Goal: Task Accomplishment & Management: Manage account settings

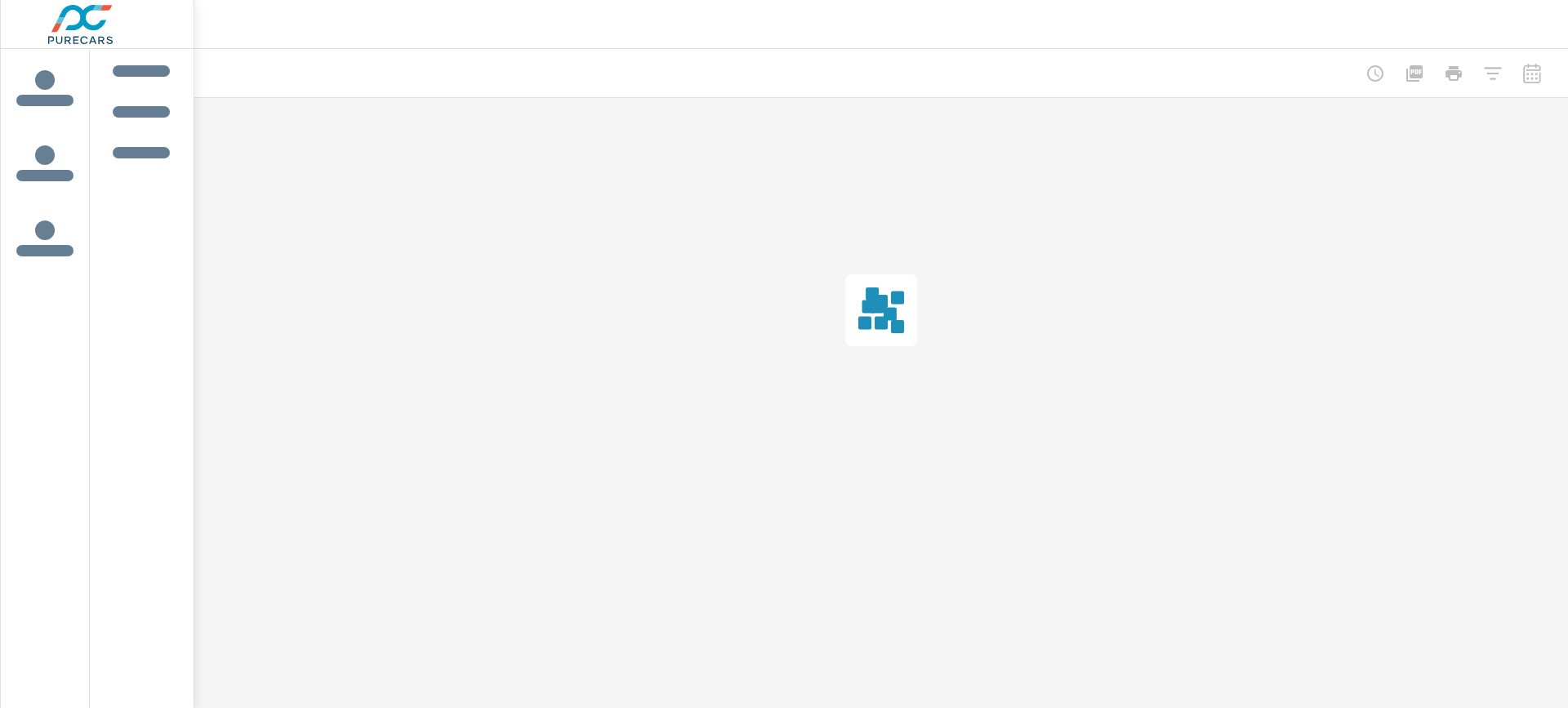
drag, startPoint x: 88, startPoint y: 94, endPoint x: 55, endPoint y: 85, distance: 34.2
click at [55, 85] on span "icon label tabs example" at bounding box center [45, 88] width 79 height 41
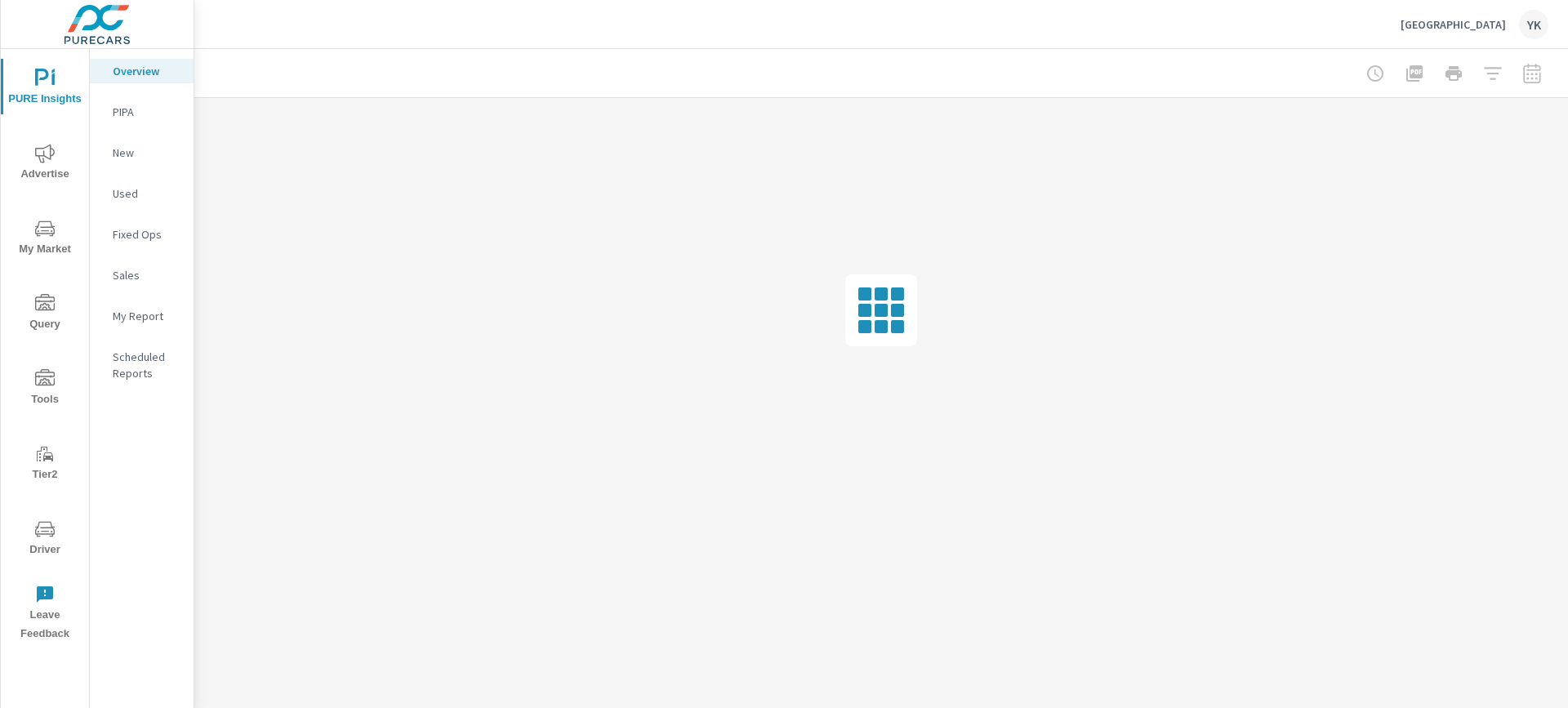
click at [165, 310] on p "My Report" at bounding box center [147, 316] width 68 height 17
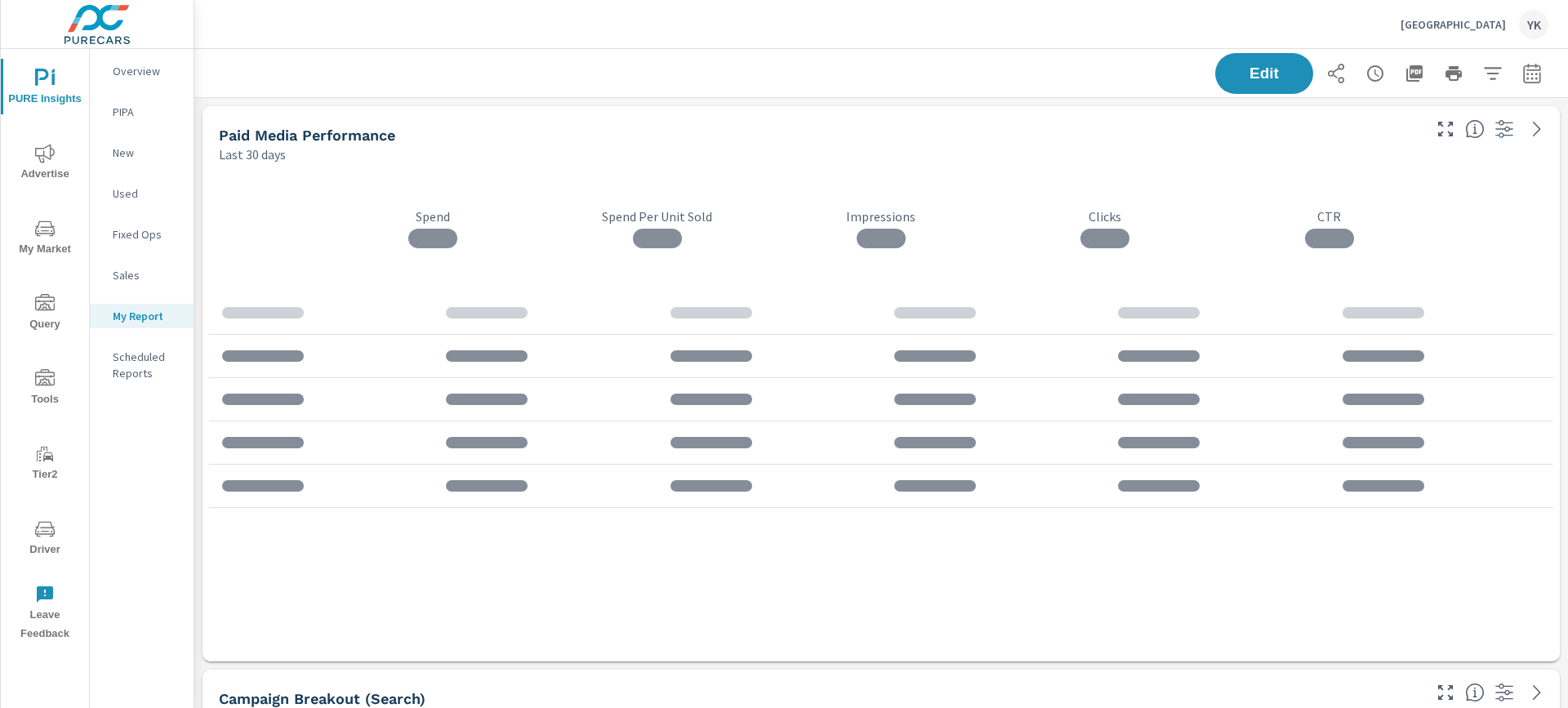
scroll to position [61, 0]
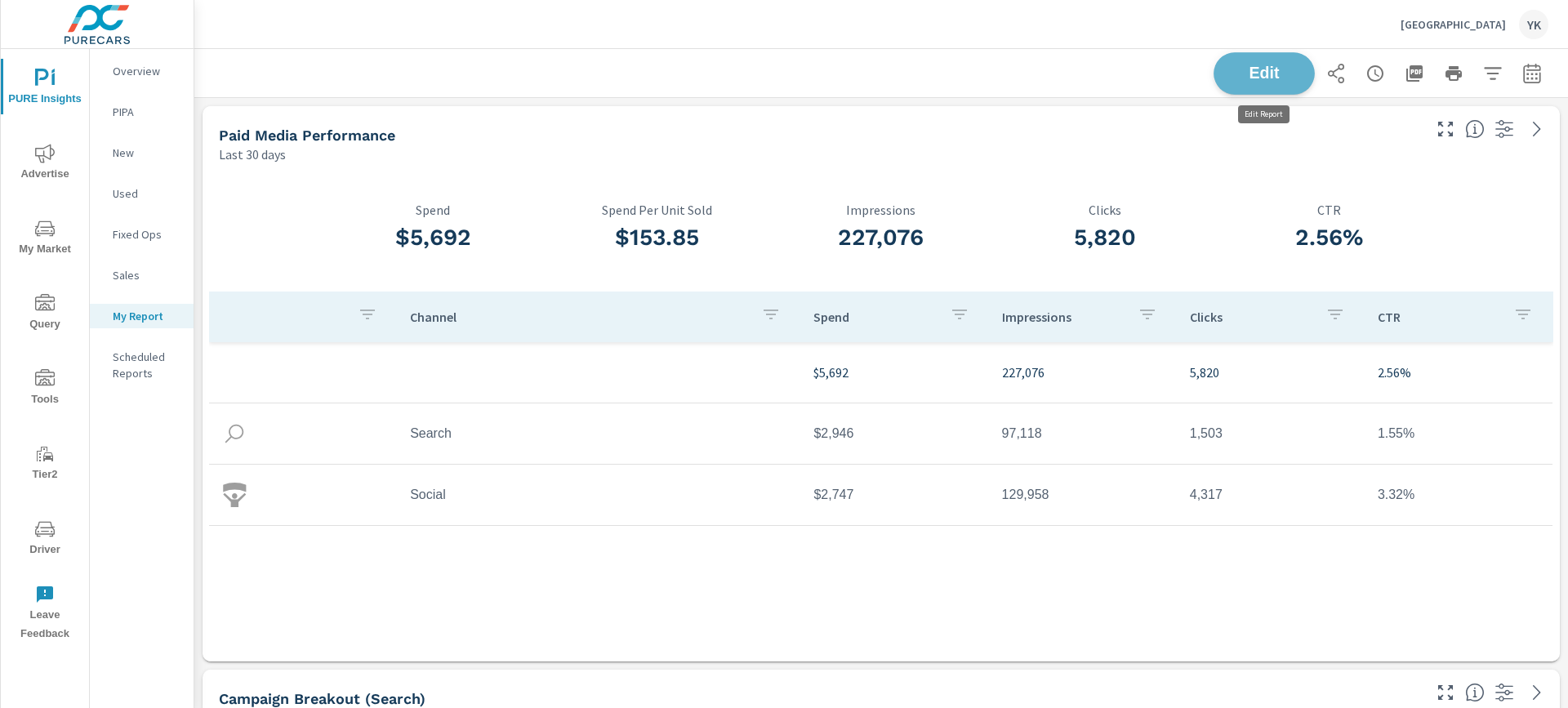
click at [1240, 84] on button "Edit" at bounding box center [1264, 73] width 101 height 43
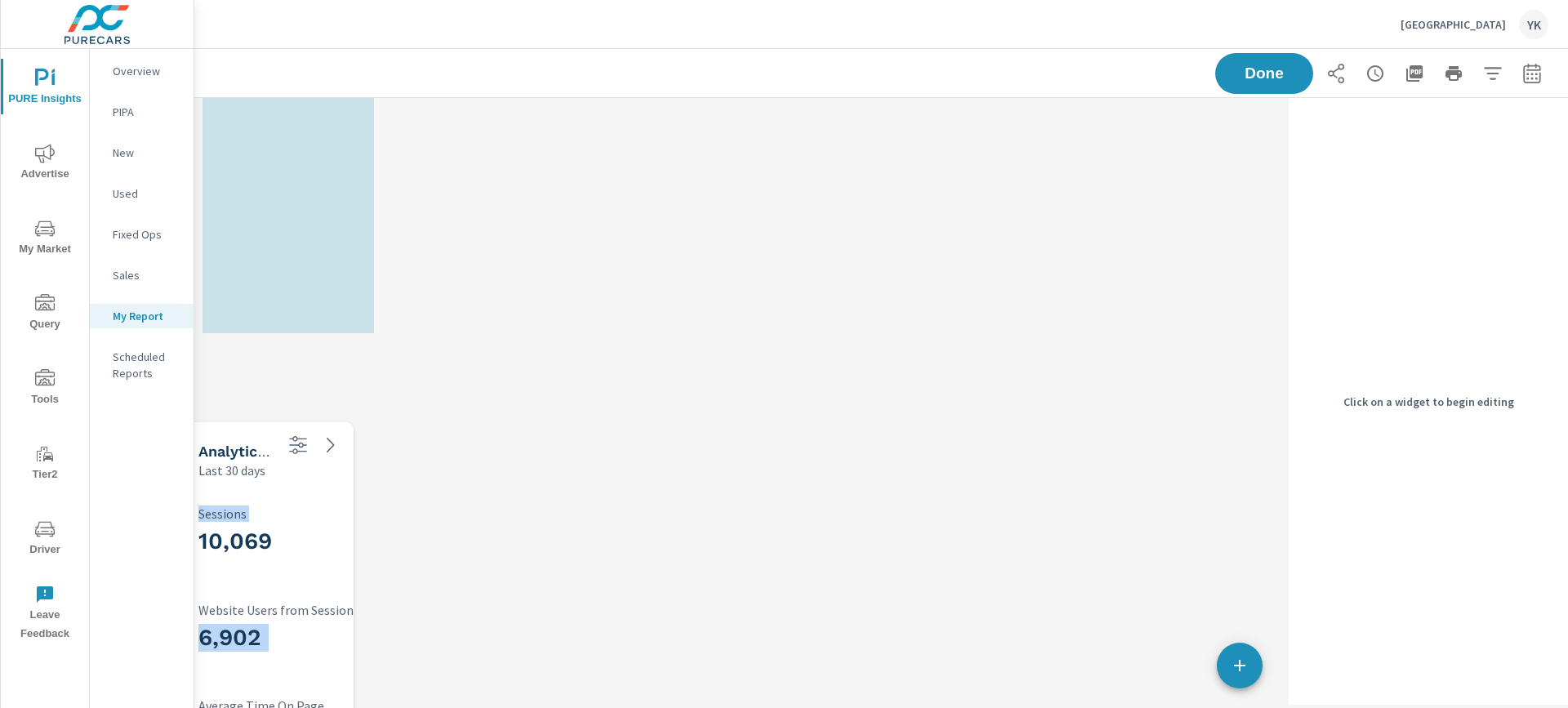
scroll to position [4474, 0]
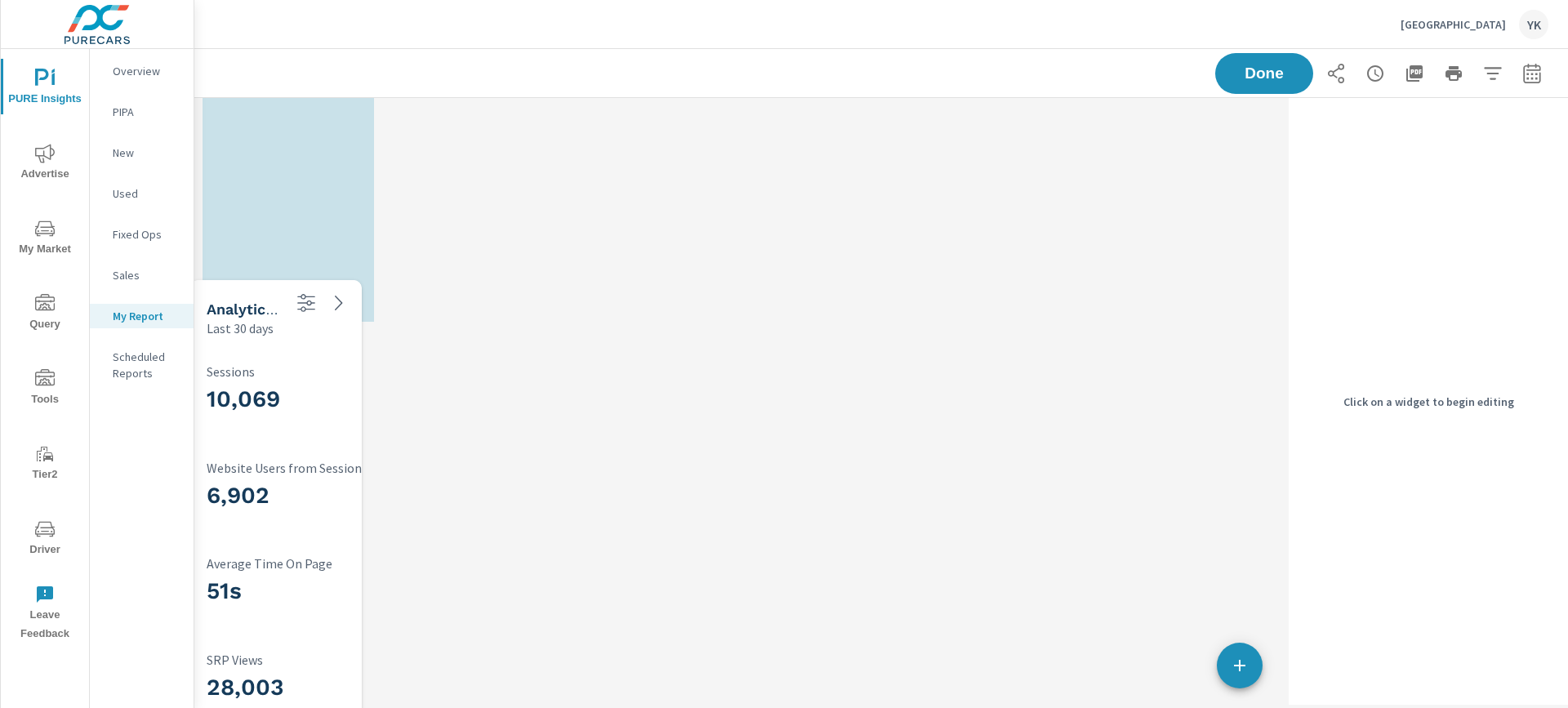
drag, startPoint x: 327, startPoint y: 413, endPoint x: 314, endPoint y: 306, distance: 107.8
click at [314, 450] on div "6,902 Website Users from Sessions" at bounding box center [314, 489] width 216 height 77
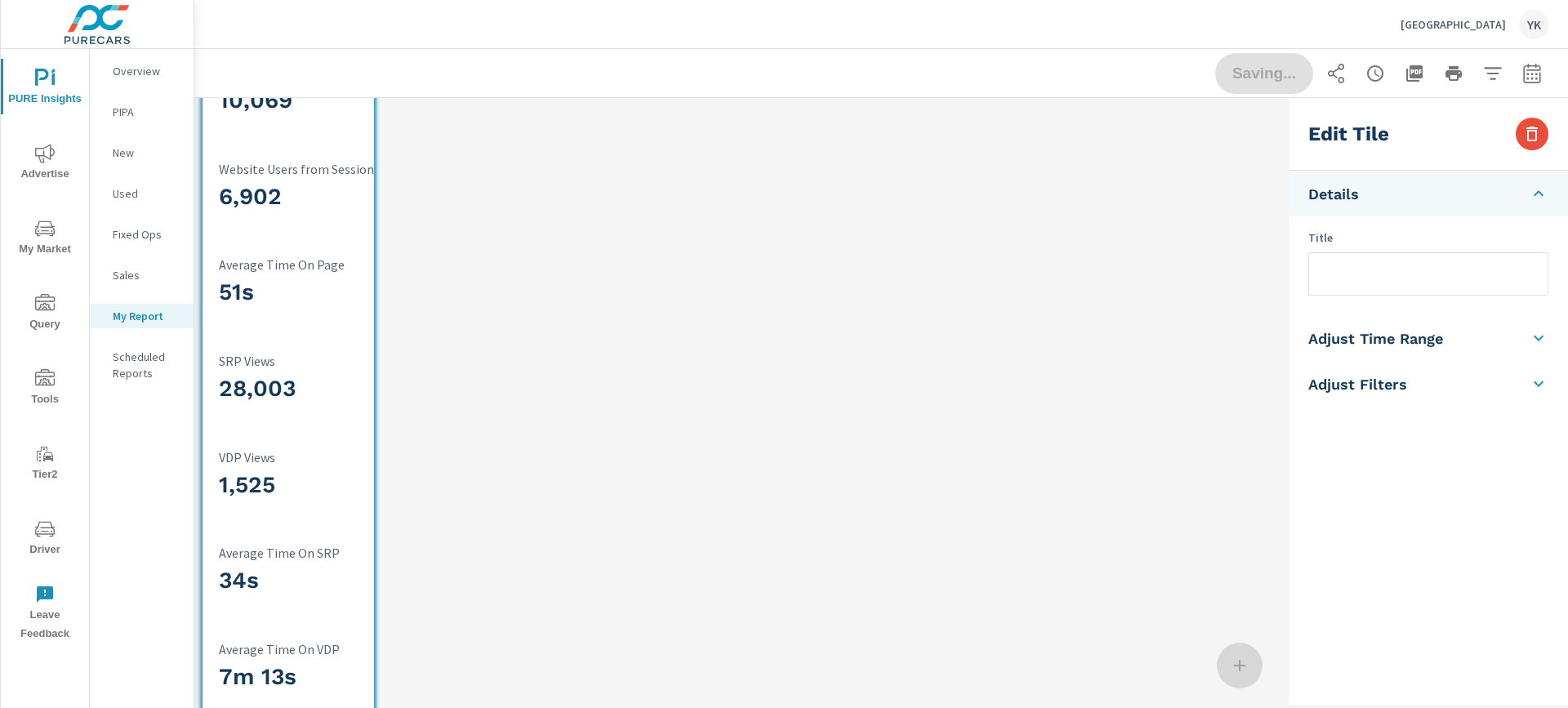
scroll to position [4096, 0]
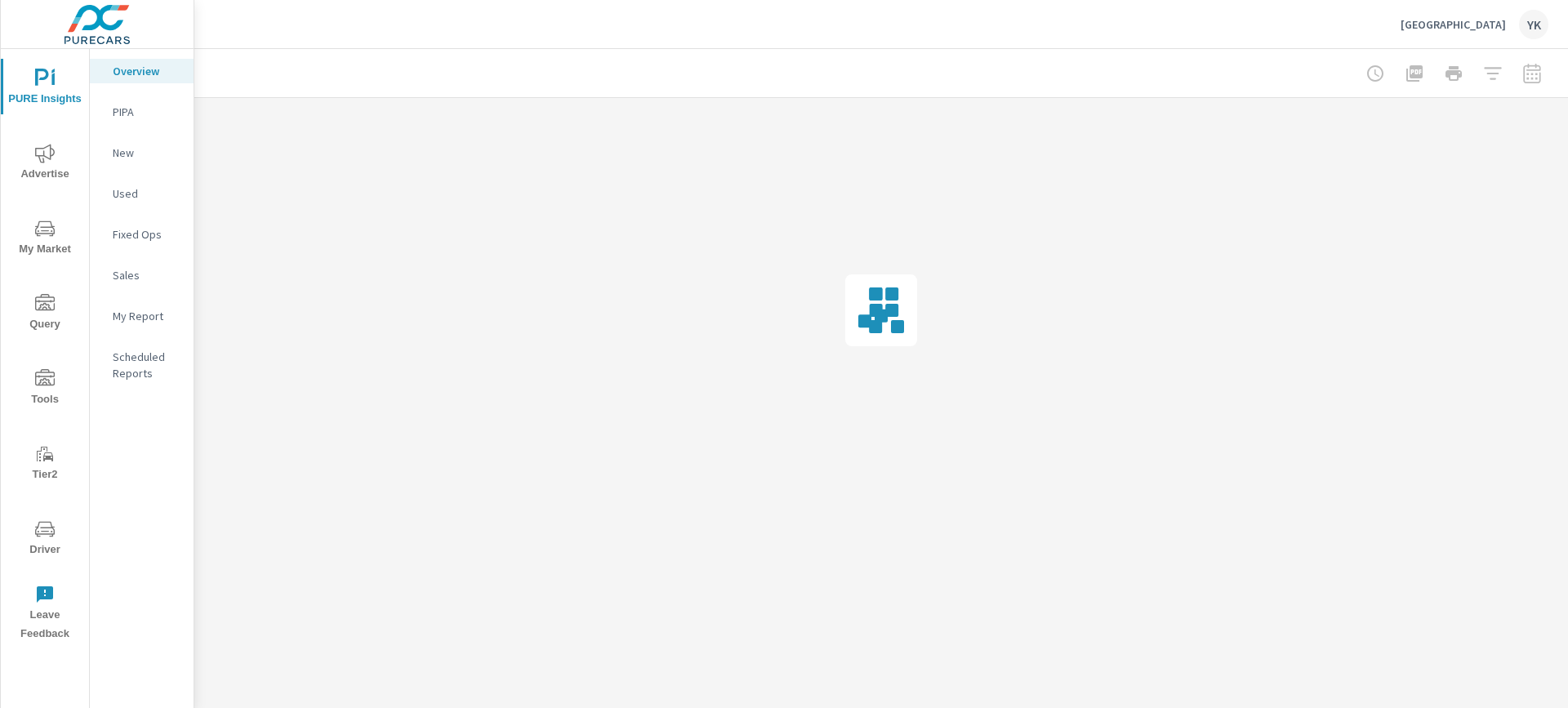
click at [107, 332] on nav "Overview PIPA New Used Fixed Ops Sales My Report Scheduled Reports" at bounding box center [142, 228] width 104 height 359
click at [131, 325] on div "My Report" at bounding box center [142, 316] width 104 height 24
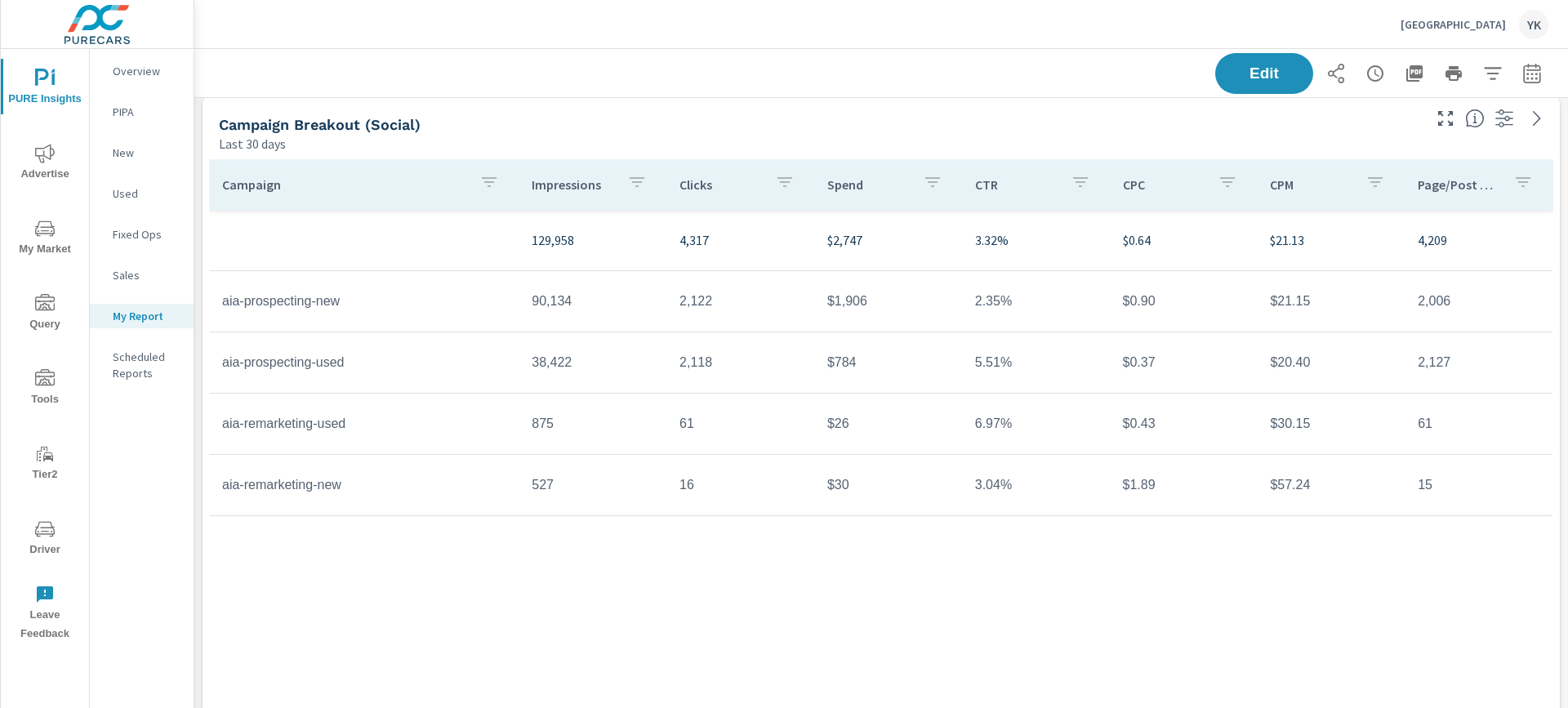
scroll to position [3309, 0]
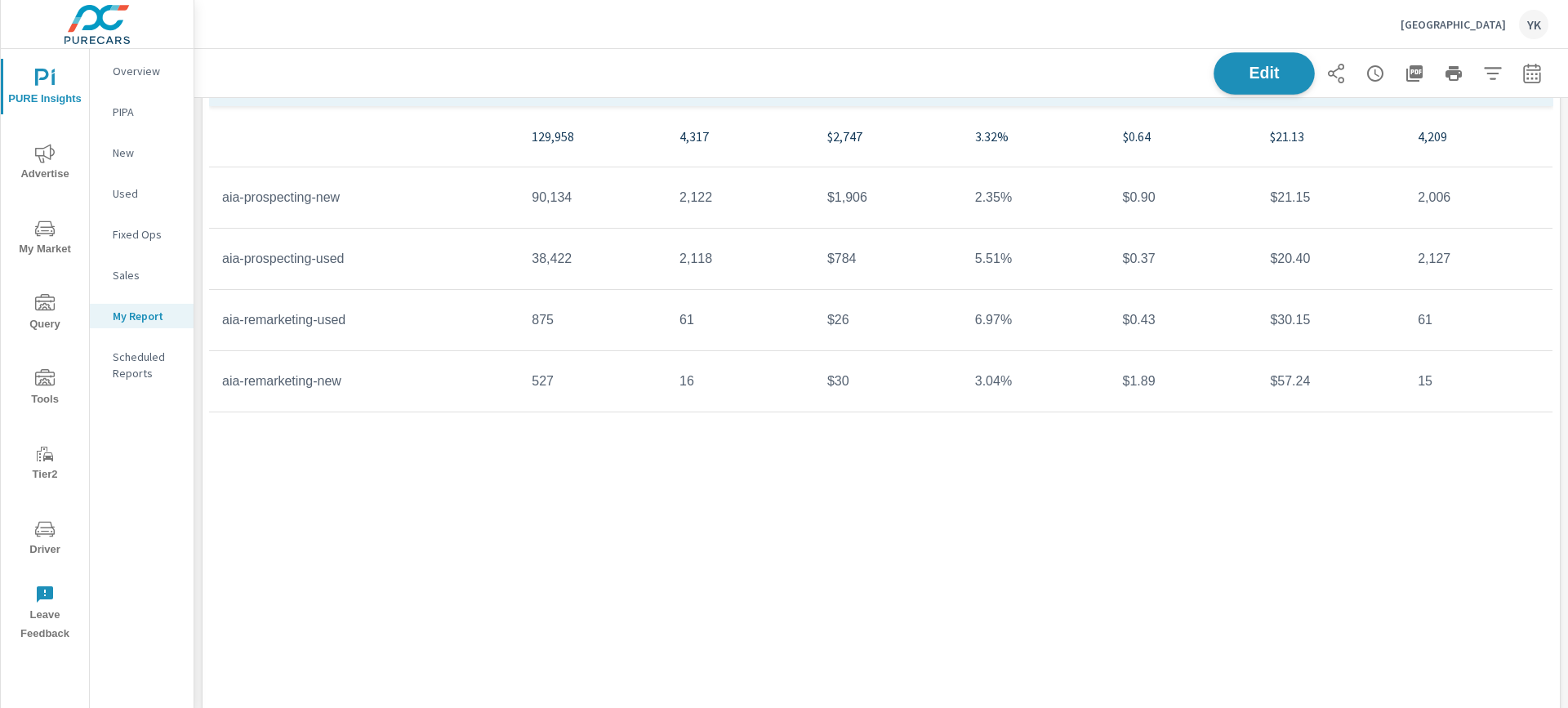
click at [1237, 57] on button "Edit" at bounding box center [1264, 73] width 101 height 43
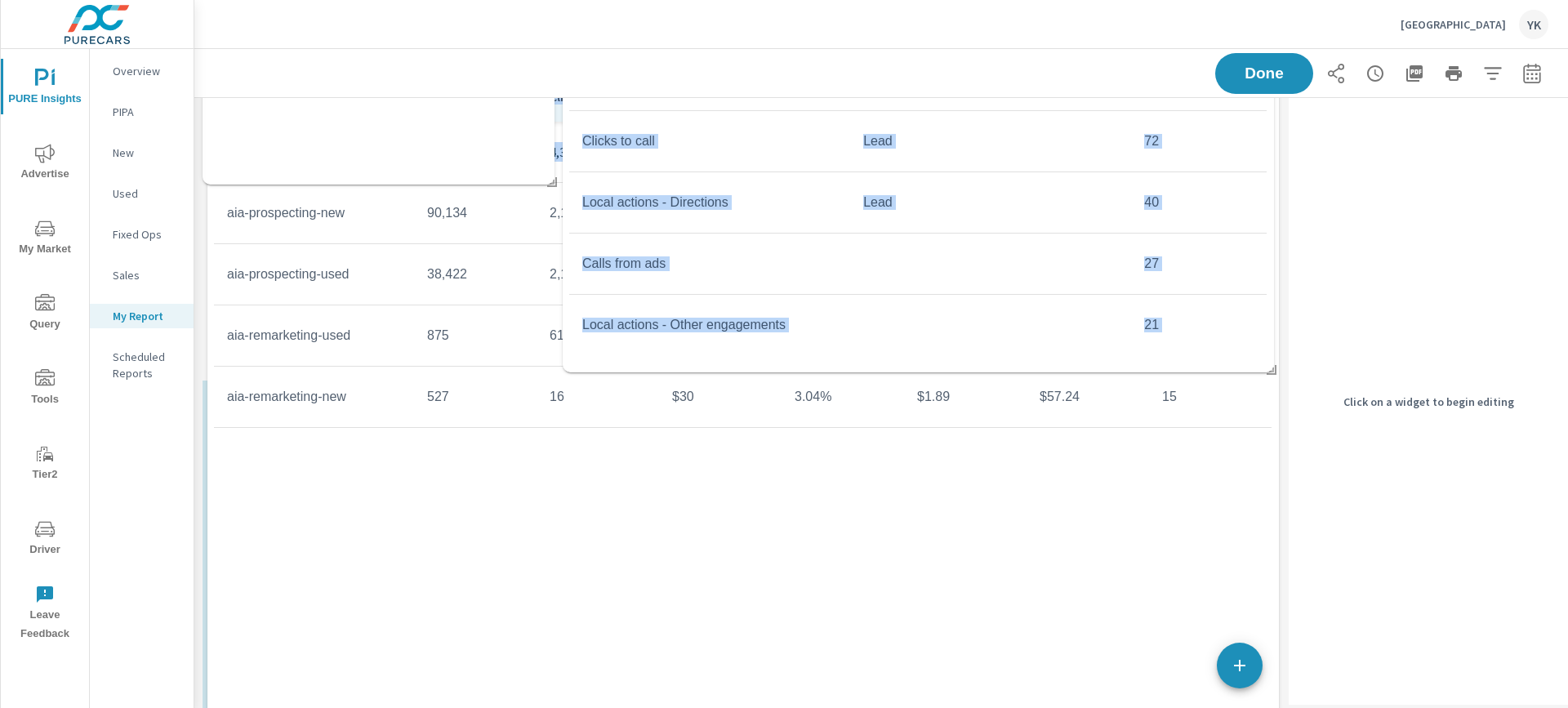
scroll to position [2812, 0]
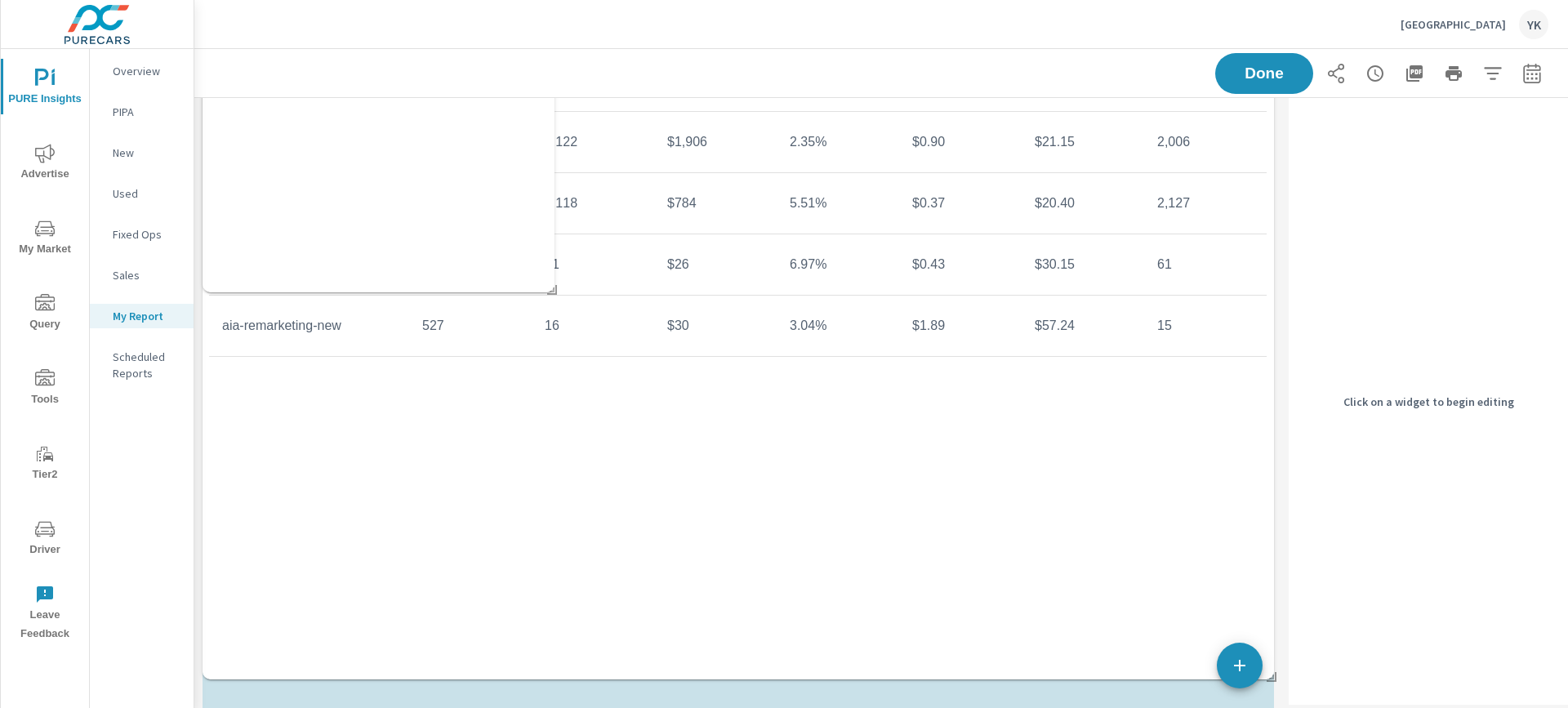
drag, startPoint x: 672, startPoint y: 448, endPoint x: 672, endPoint y: 49, distance: 399.0
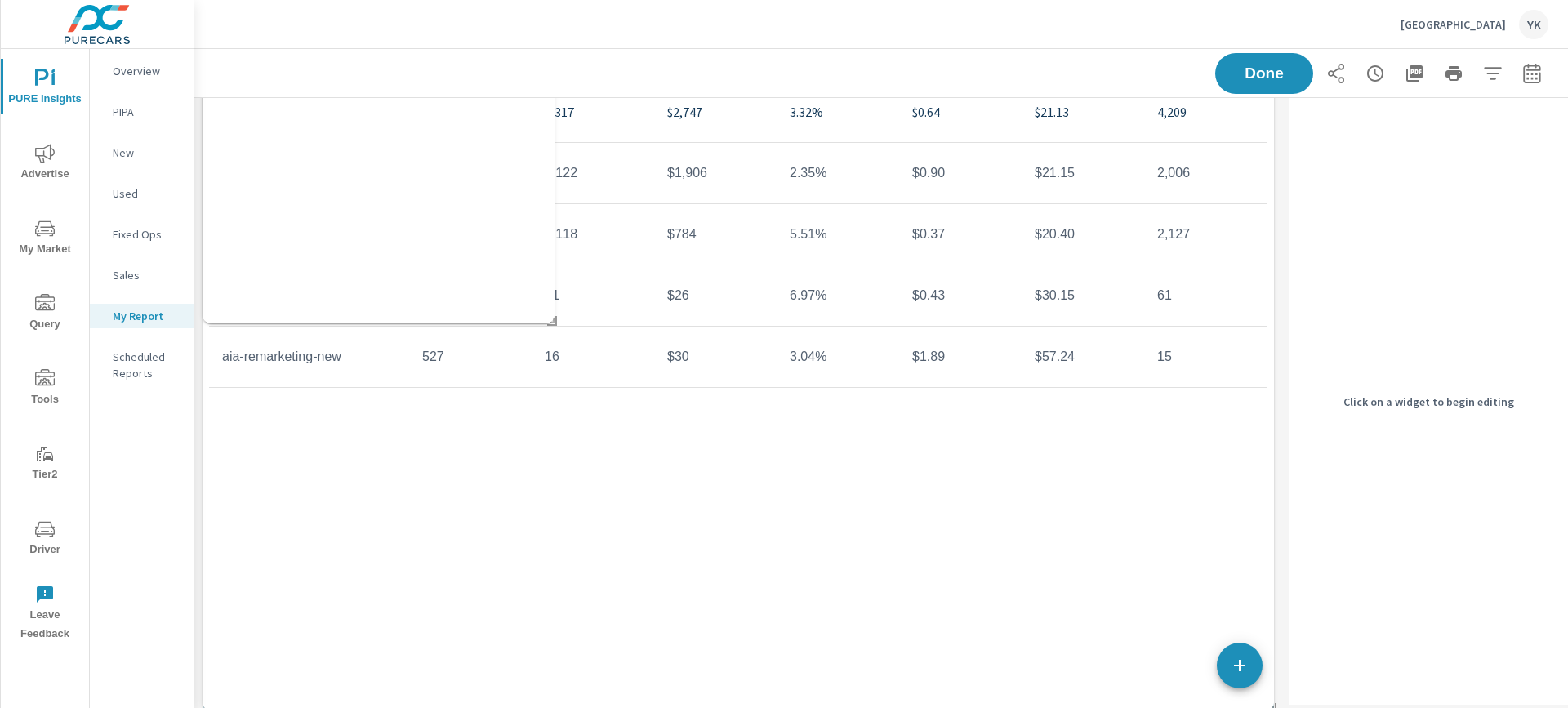
scroll to position [4519, 1088]
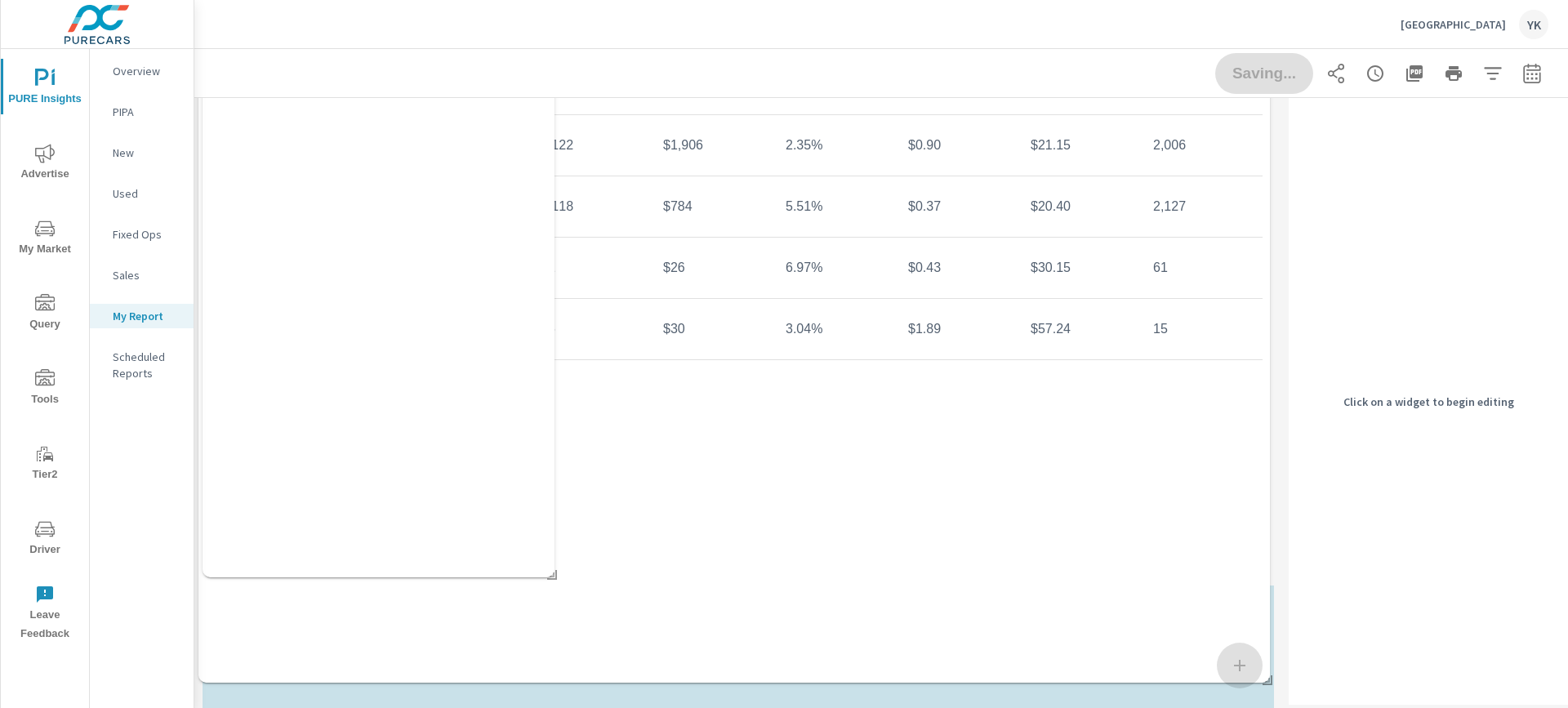
drag, startPoint x: 478, startPoint y: 475, endPoint x: 473, endPoint y: 45, distance: 430.0
click at [473, 45] on div "Cedar City Ford YK PURE Insights Report Cedar City Ford Report date range: Sep …" at bounding box center [881, 354] width 1373 height 708
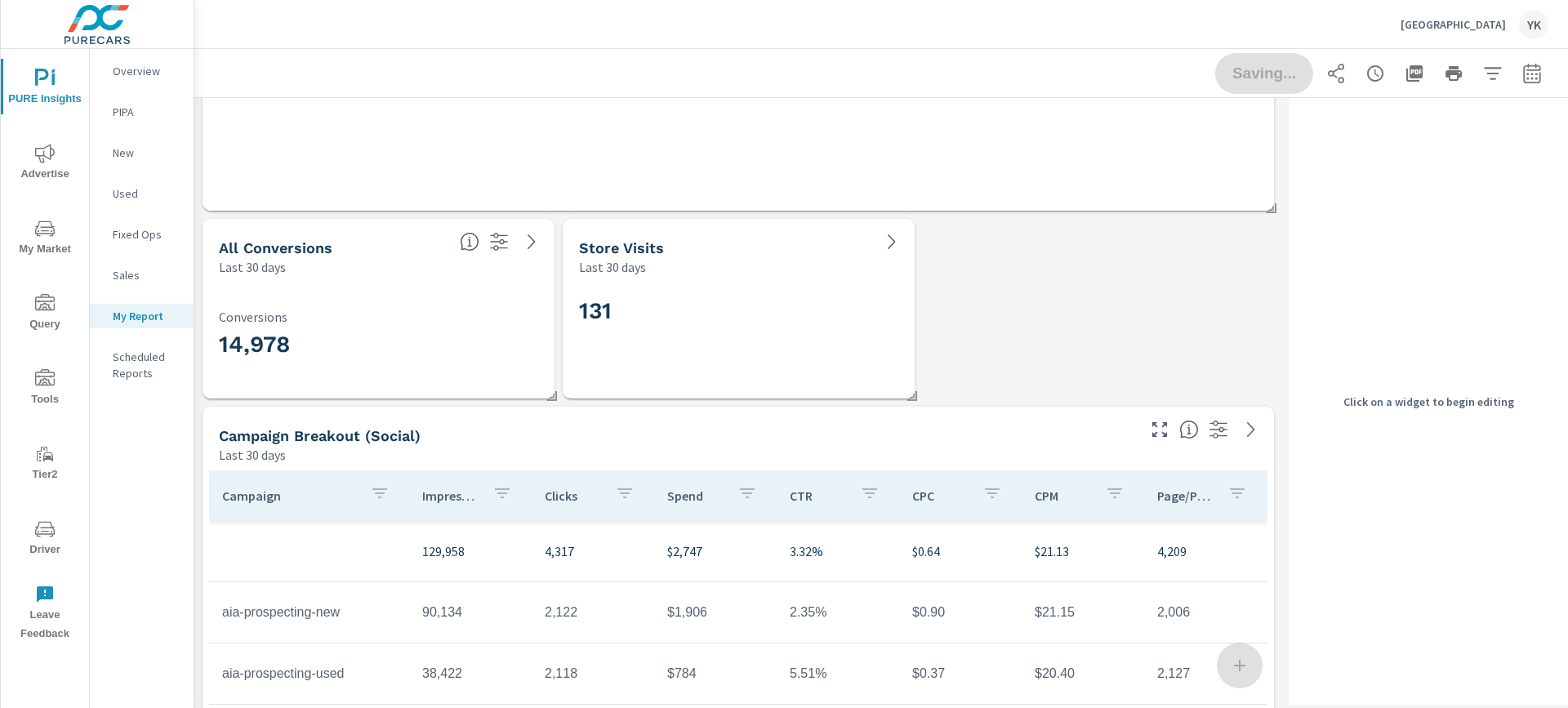
scroll to position [1948, 0]
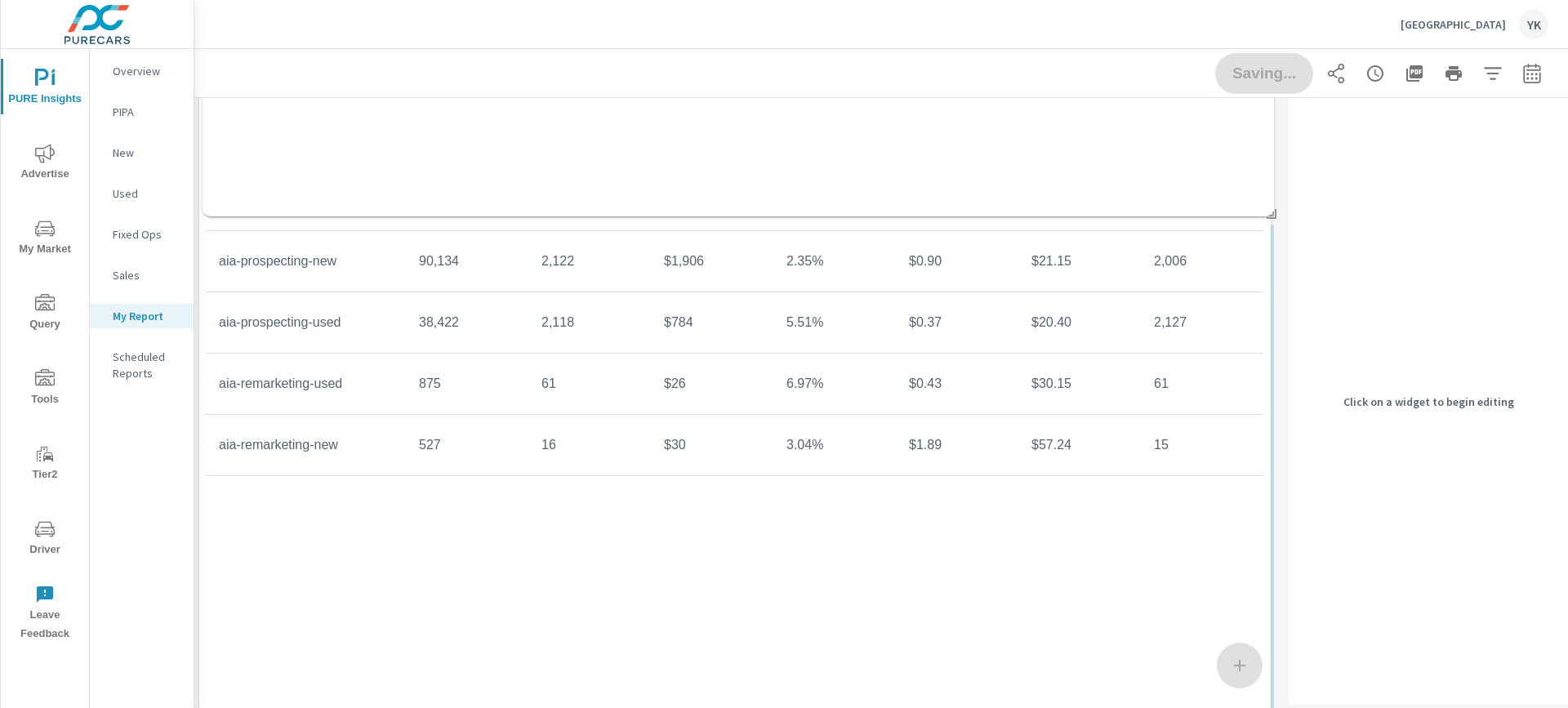
drag, startPoint x: 549, startPoint y: 549, endPoint x: 545, endPoint y: 177, distance: 372.0
click at [545, 177] on div "Store Visits Last 30 days 131 Paid Media Performance Last 30 days $5,692 Spend …" at bounding box center [737, 408] width 1088 height 4518
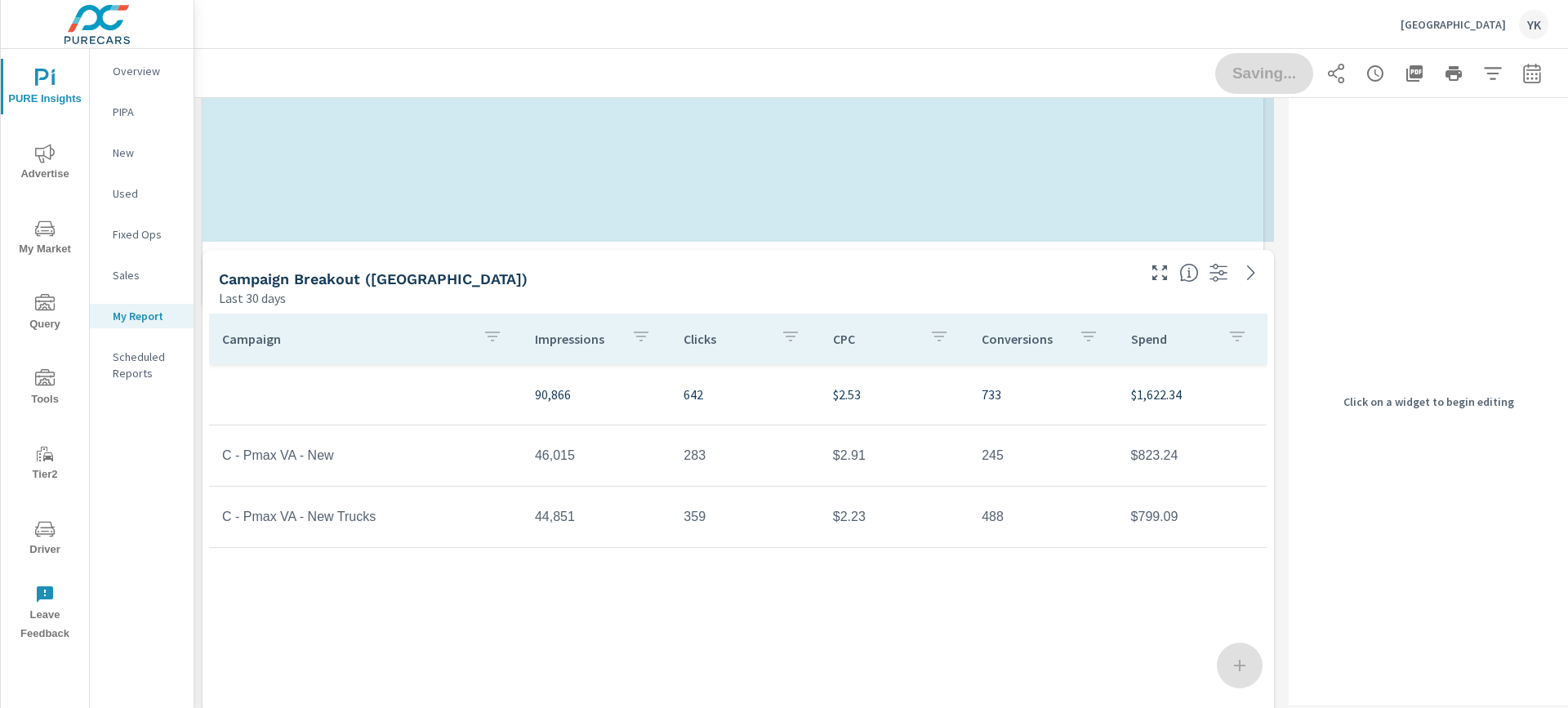
scroll to position [0, 0]
drag, startPoint x: 1270, startPoint y: 428, endPoint x: 1259, endPoint y: 305, distance: 123.5
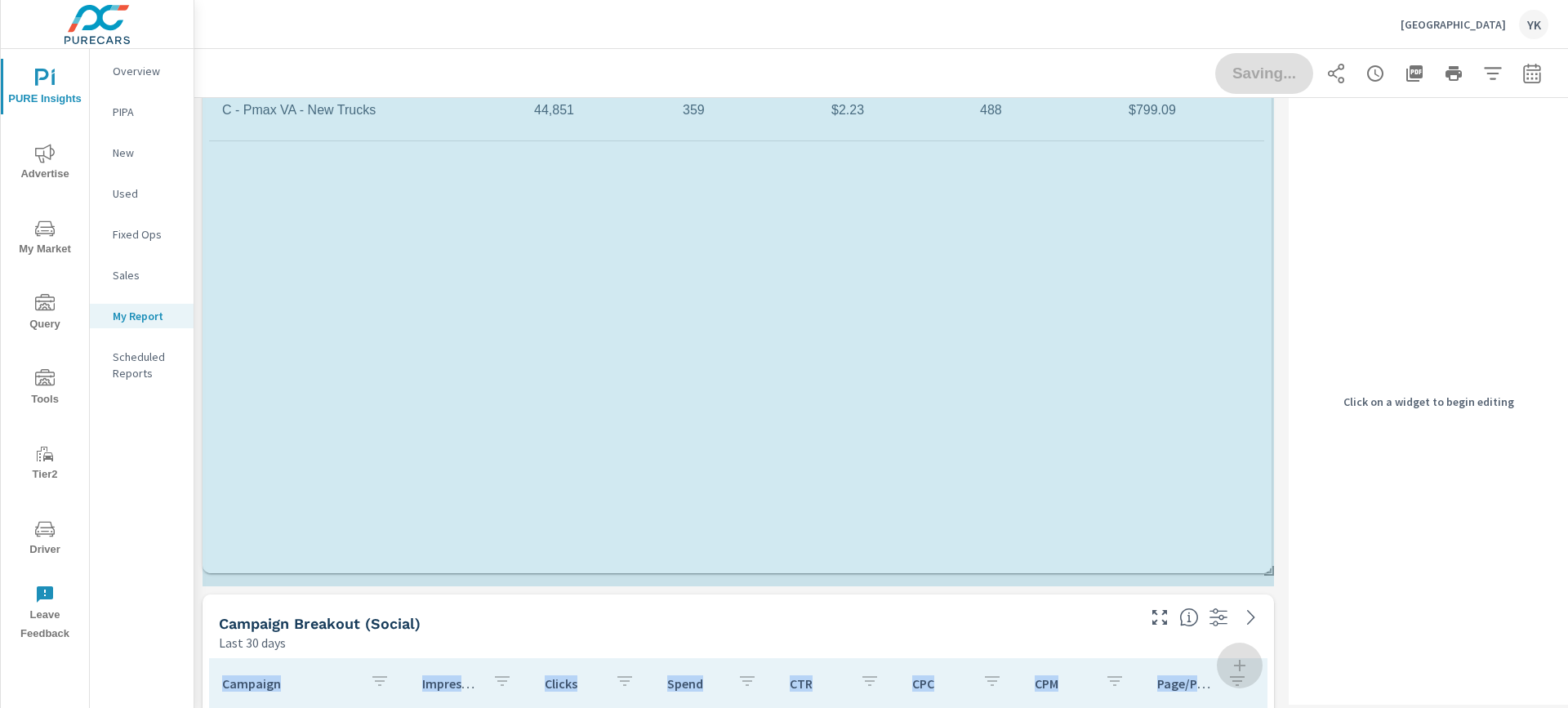
drag, startPoint x: 1267, startPoint y: 580, endPoint x: 1236, endPoint y: 381, distance: 201.4
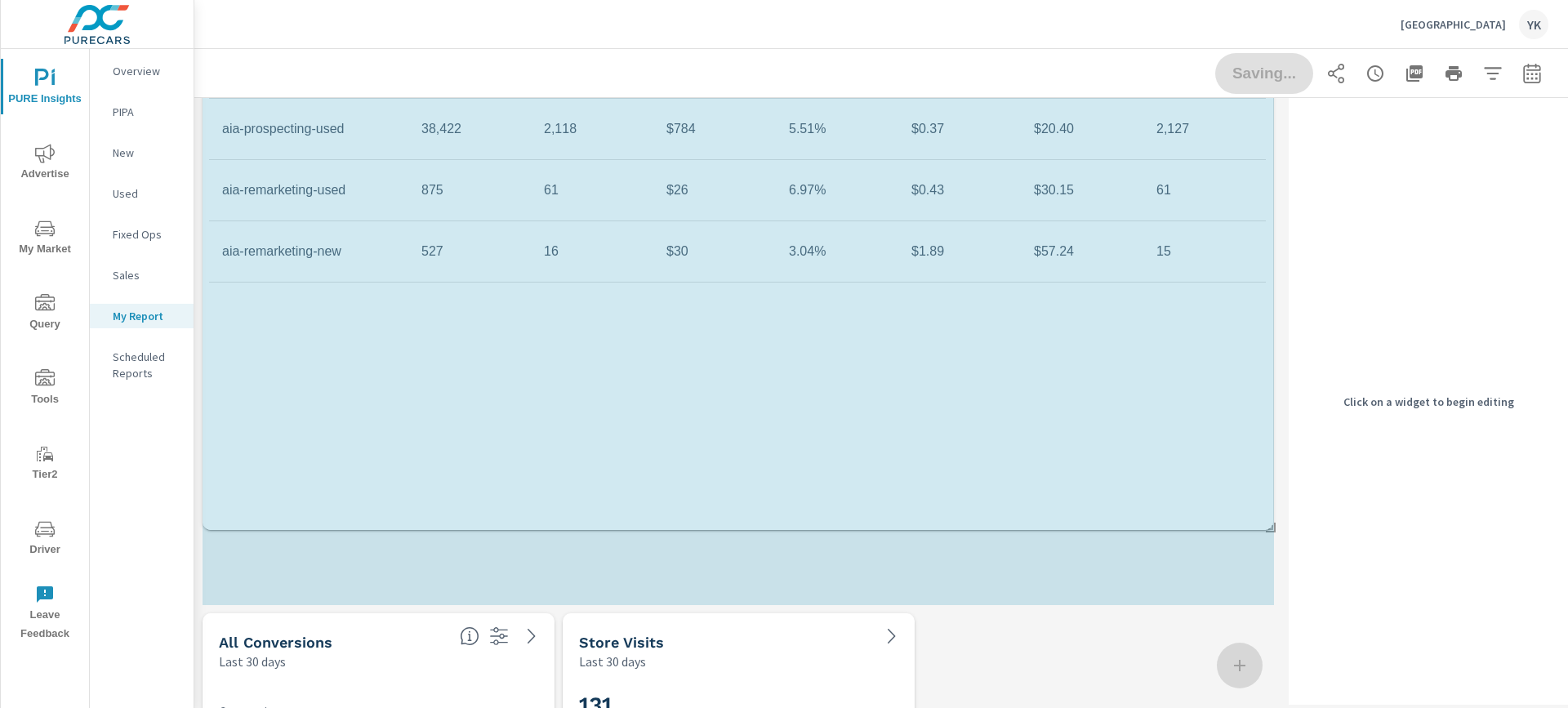
drag, startPoint x: 1267, startPoint y: 604, endPoint x: 1266, endPoint y: 524, distance: 80.0
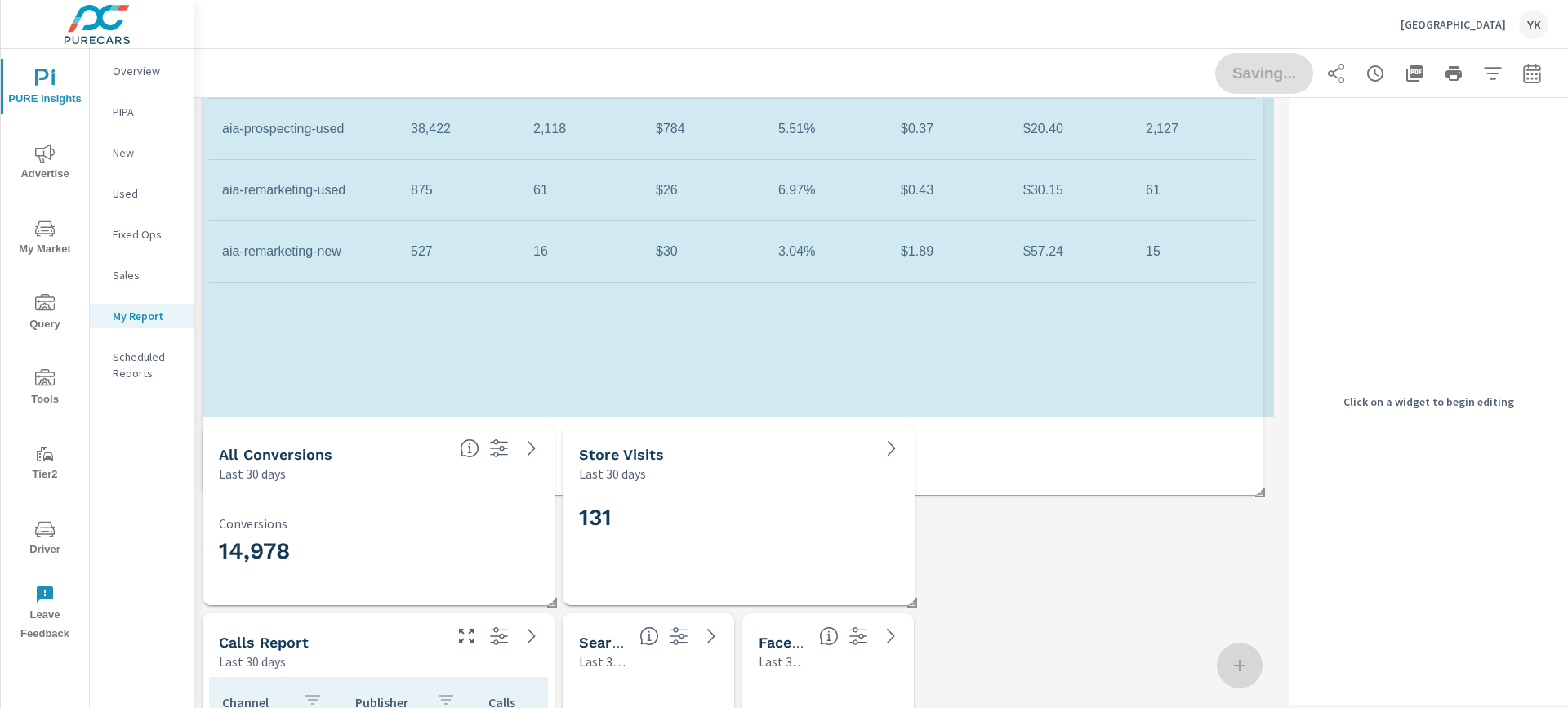
drag, startPoint x: 1273, startPoint y: 600, endPoint x: 1259, endPoint y: 474, distance: 126.8
click at [1259, 479] on span at bounding box center [1254, 487] width 17 height 17
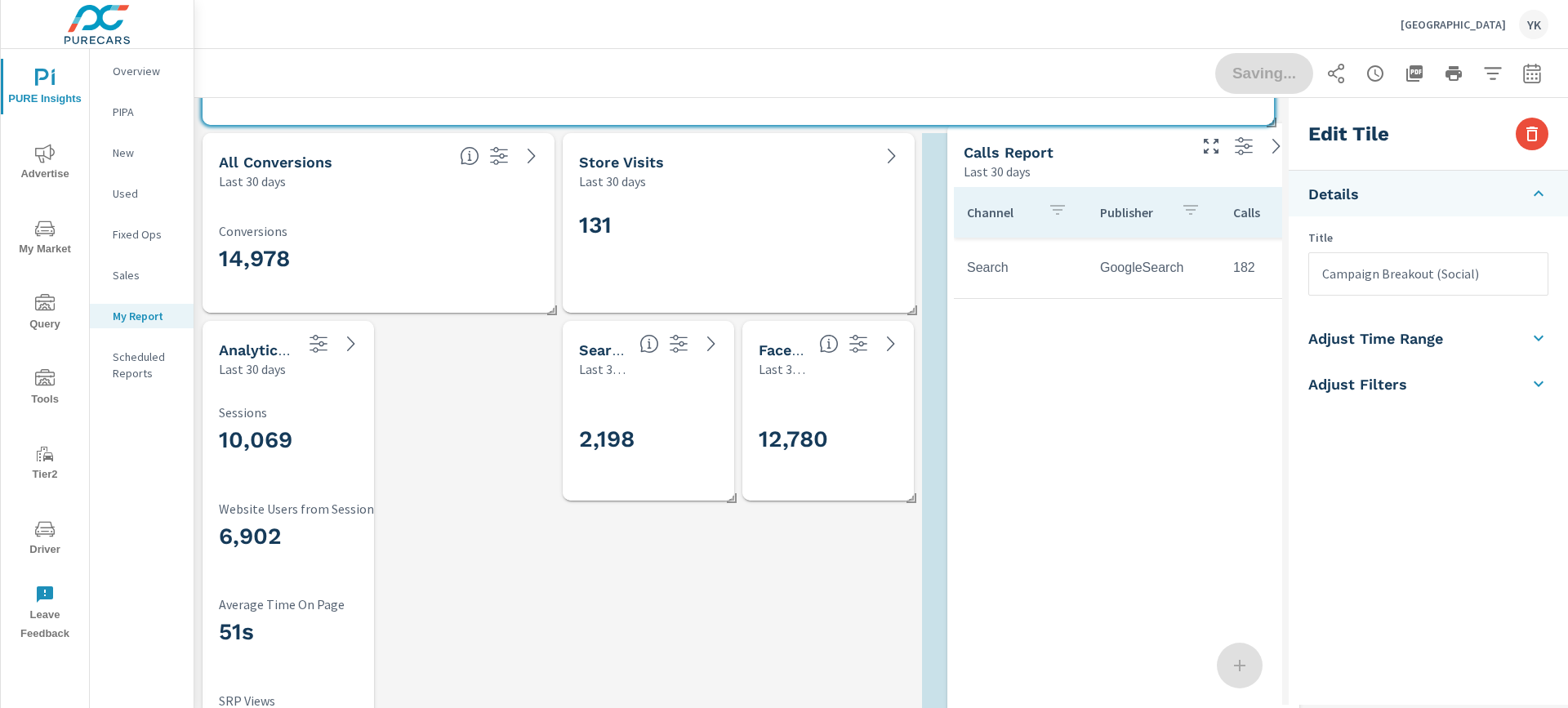
drag, startPoint x: 452, startPoint y: 438, endPoint x: 1130, endPoint y: 258, distance: 701.5
click at [1130, 258] on td "GoogleSearch" at bounding box center [1153, 267] width 133 height 41
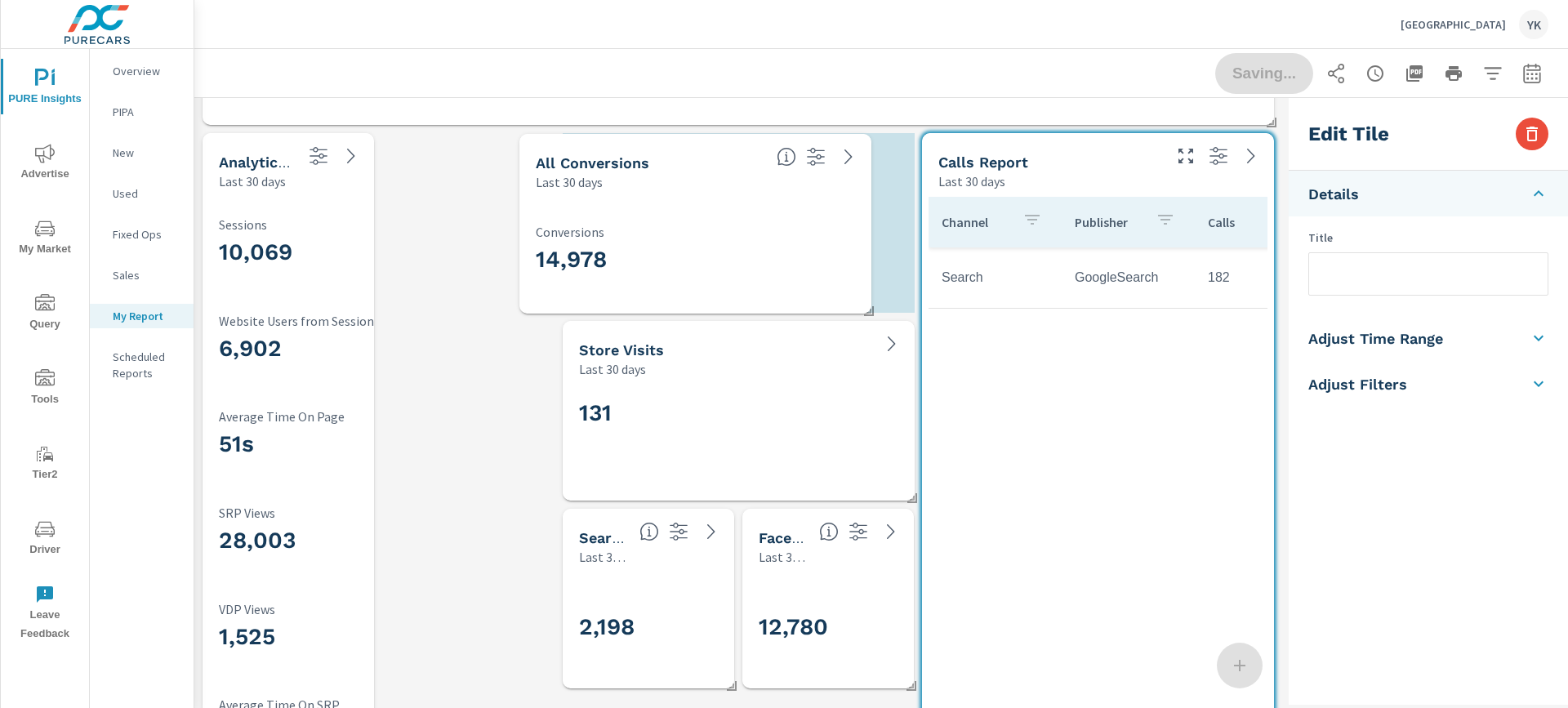
drag, startPoint x: 378, startPoint y: 256, endPoint x: 696, endPoint y: 257, distance: 318.0
click at [696, 257] on h3 "14,978" at bounding box center [694, 260] width 319 height 28
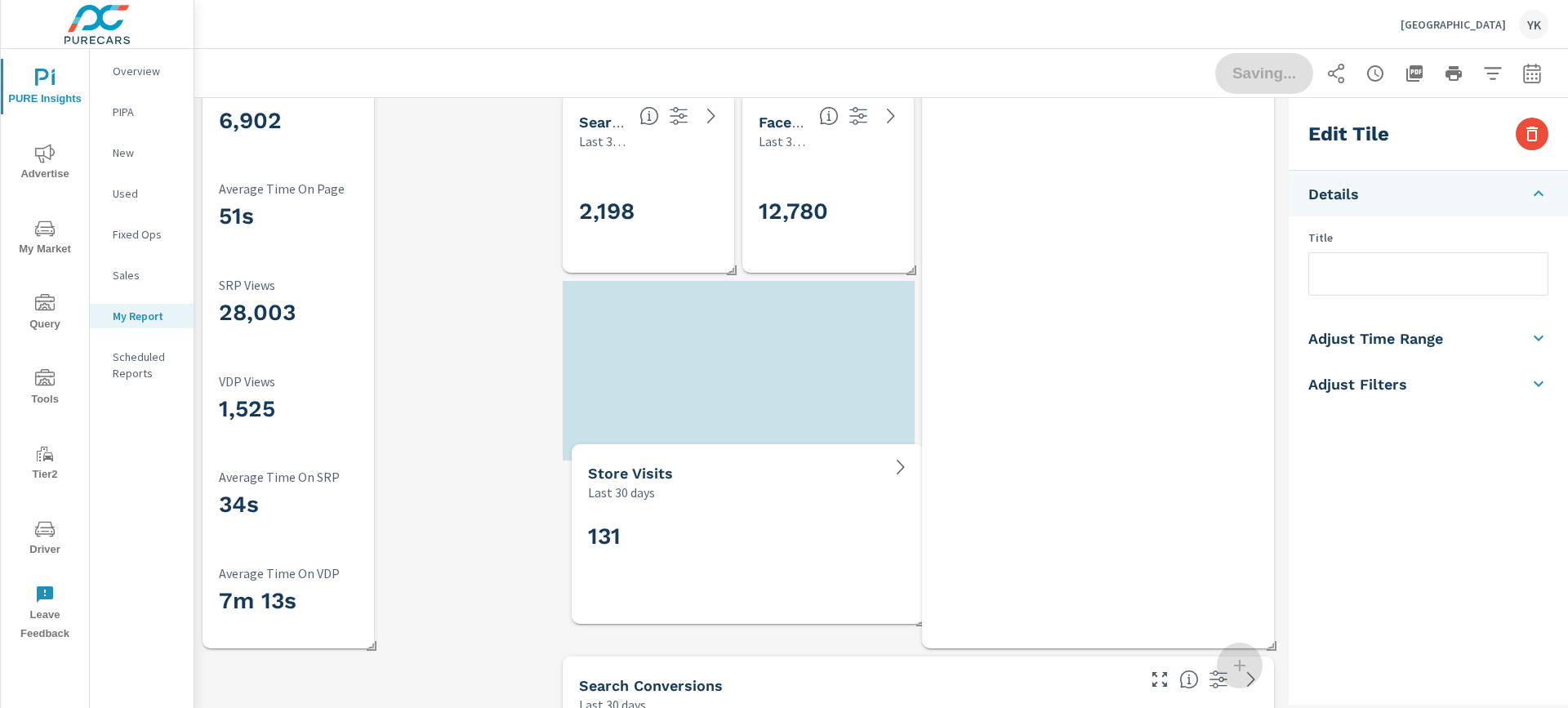
drag, startPoint x: 728, startPoint y: 207, endPoint x: 749, endPoint y: 613, distance: 406.5
click at [749, 607] on div "131" at bounding box center [747, 563] width 319 height 90
checkbox input "false"
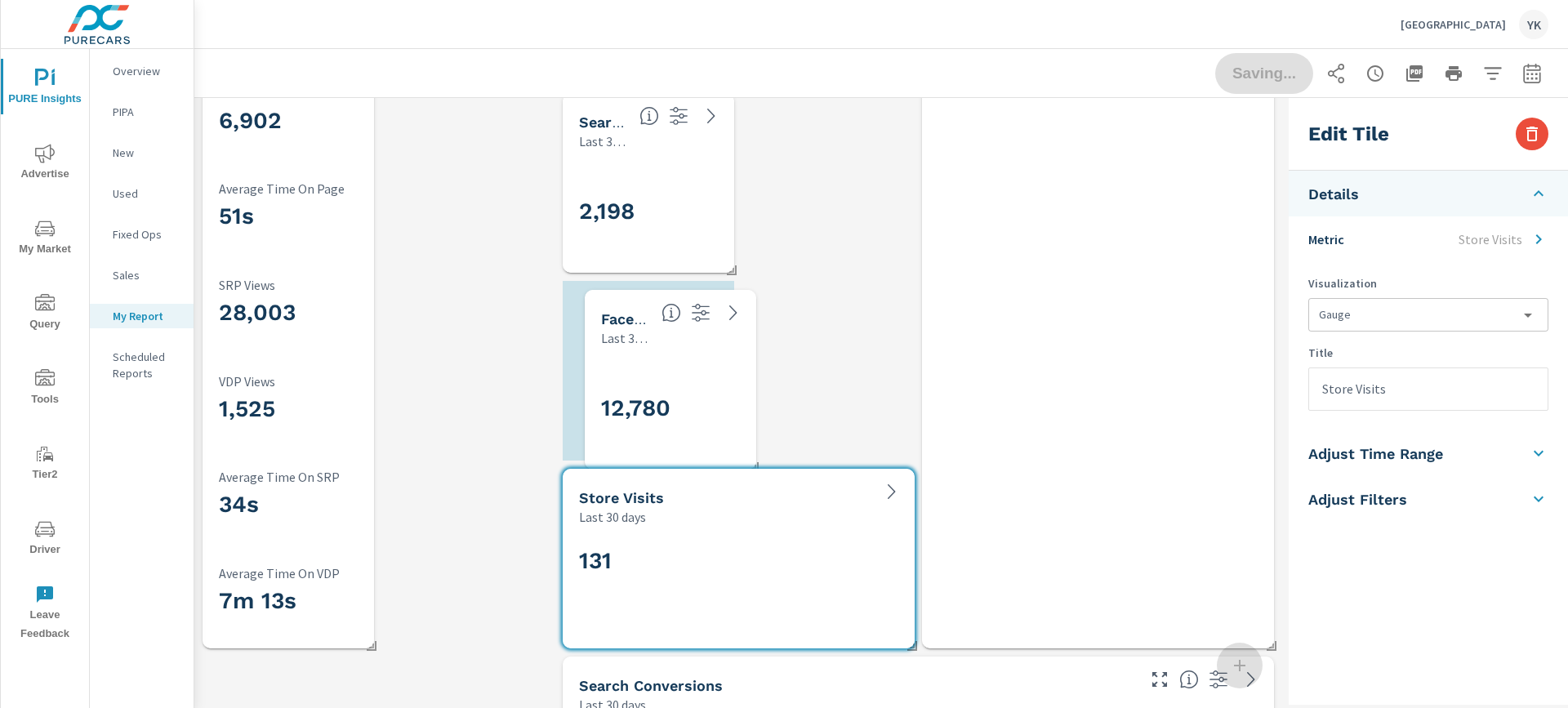
drag, startPoint x: 820, startPoint y: 180, endPoint x: 660, endPoint y: 381, distance: 256.9
click at [660, 381] on div "12,780" at bounding box center [708, 408] width 216 height 90
type input "lastMonth"
checkbox input "true"
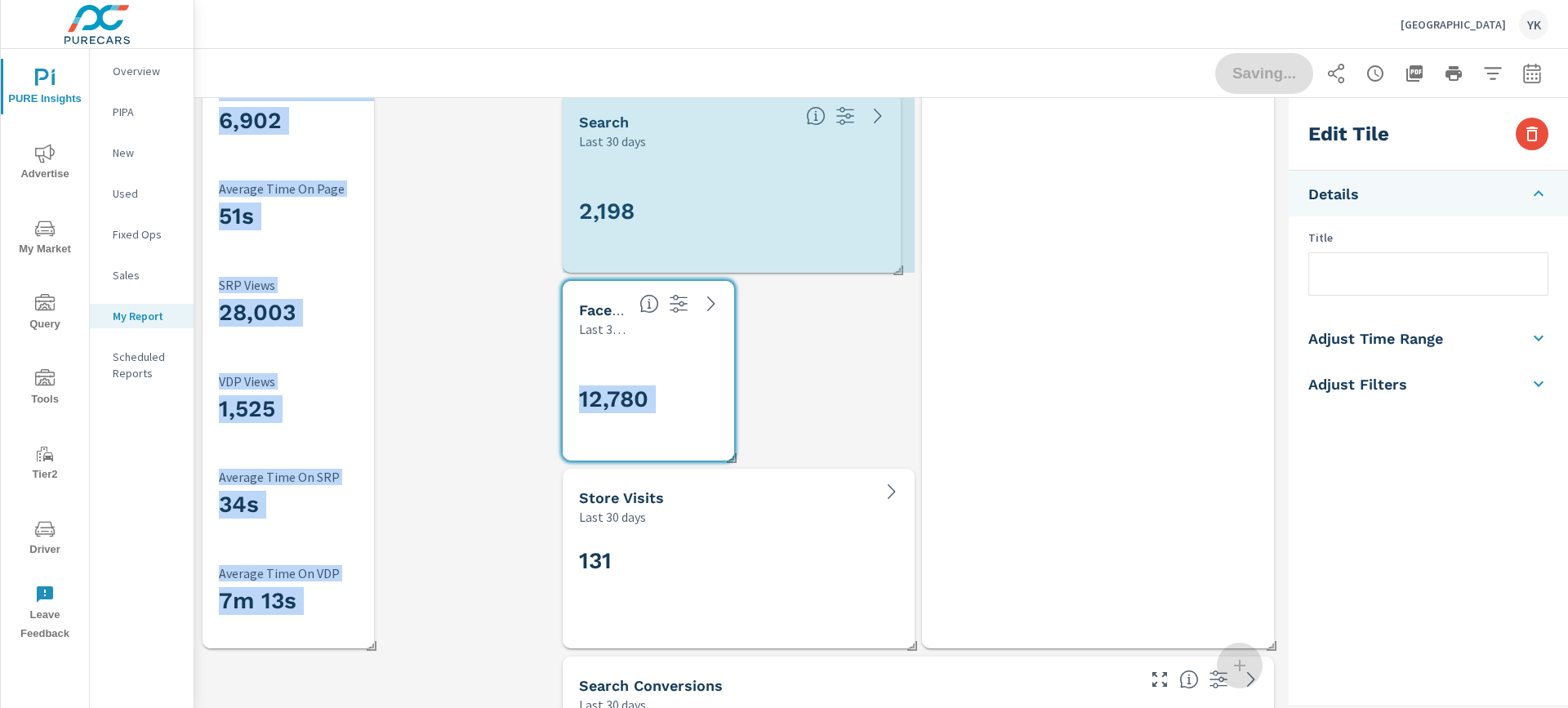
drag, startPoint x: 735, startPoint y: 272, endPoint x: 906, endPoint y: 269, distance: 171.0
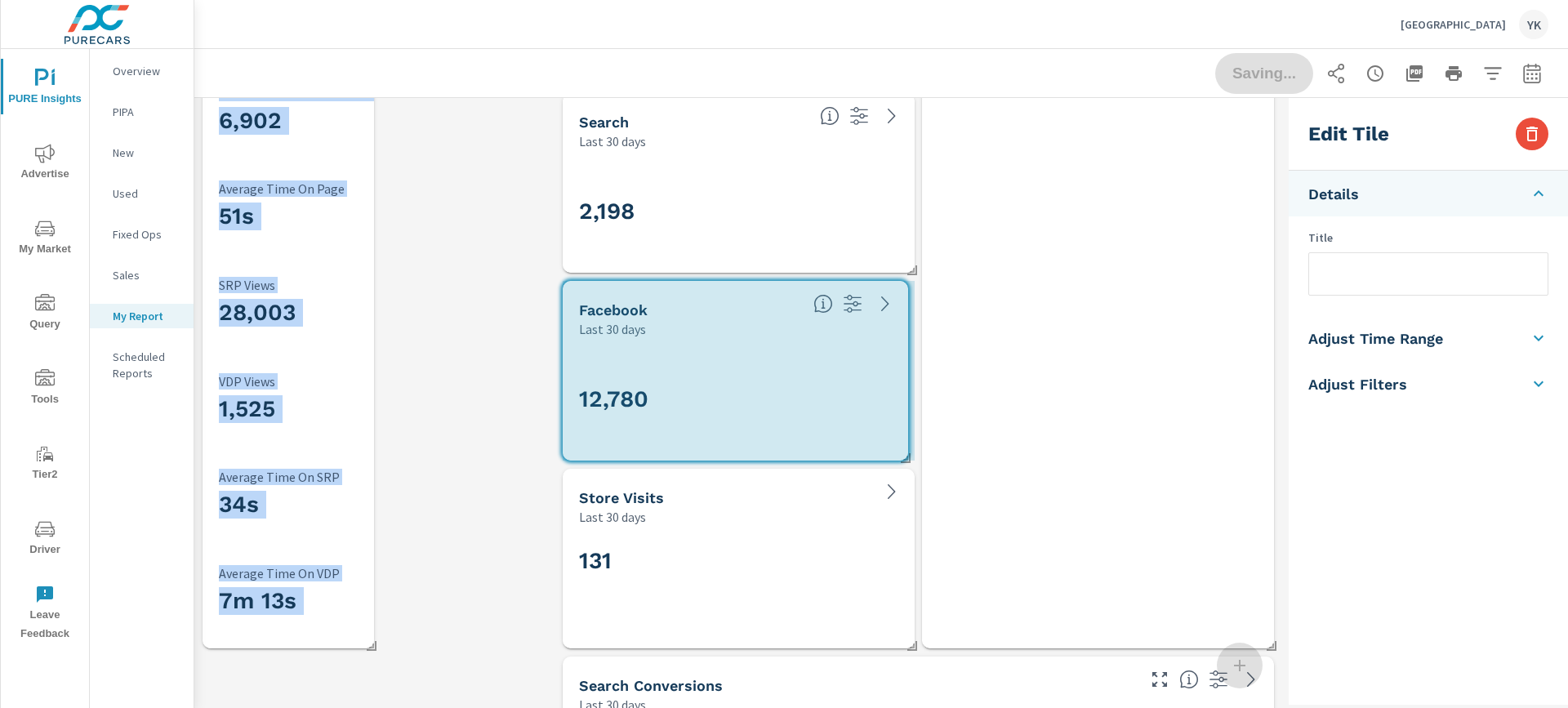
drag, startPoint x: 729, startPoint y: 458, endPoint x: 904, endPoint y: 458, distance: 175.0
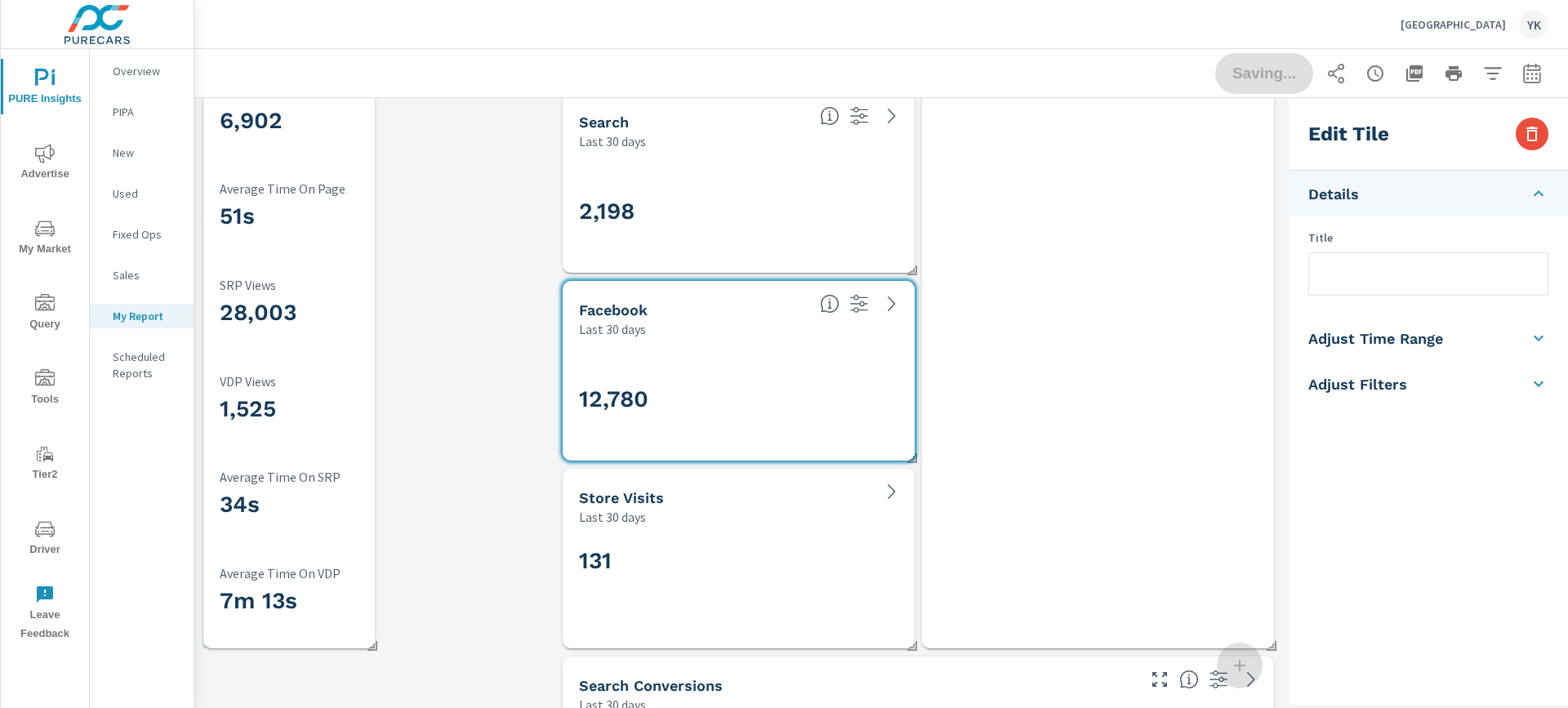
click at [307, 538] on div "10,069 Sessions 6,902 Website Users from Sessions 51s Average Time On Page 28,0…" at bounding box center [288, 305] width 158 height 673
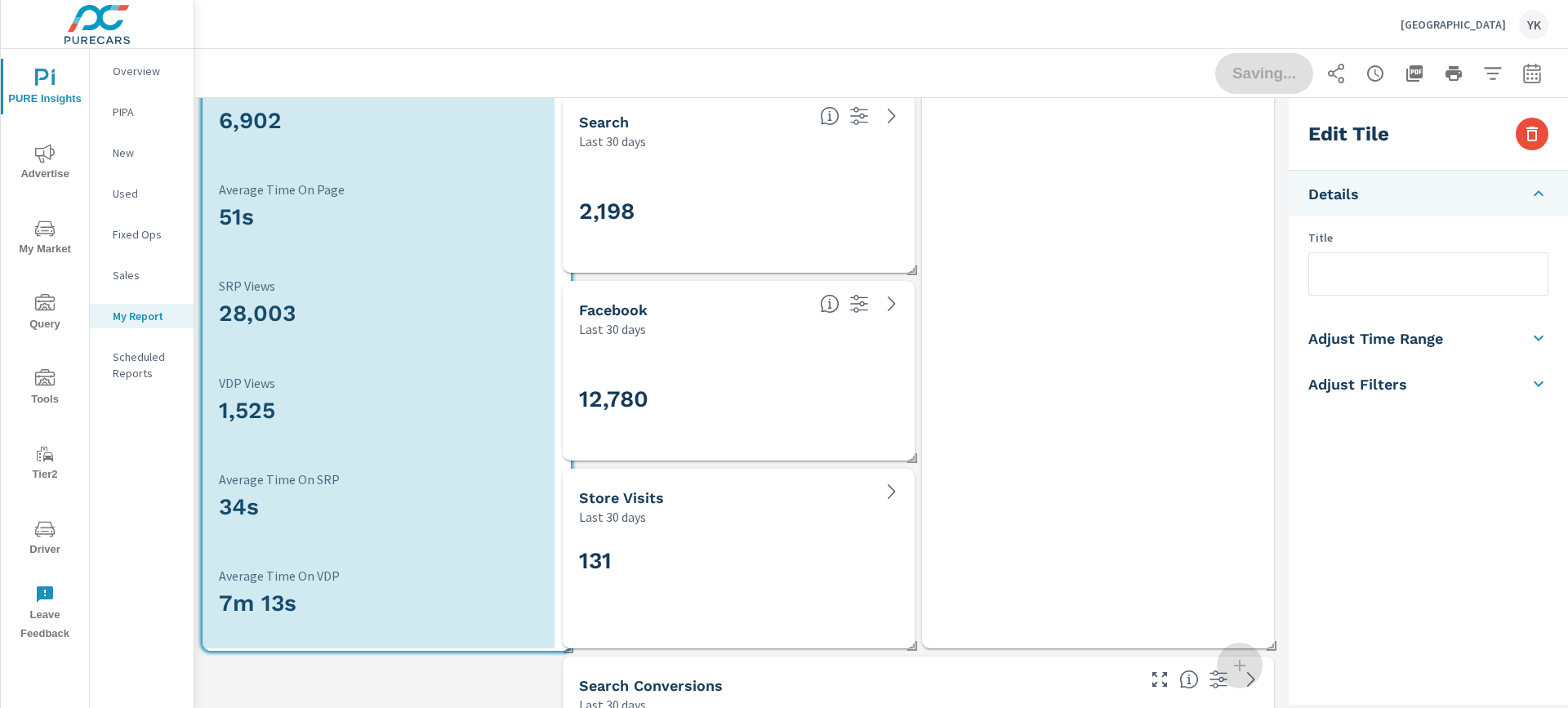
drag, startPoint x: 370, startPoint y: 645, endPoint x: 568, endPoint y: 646, distance: 198.0
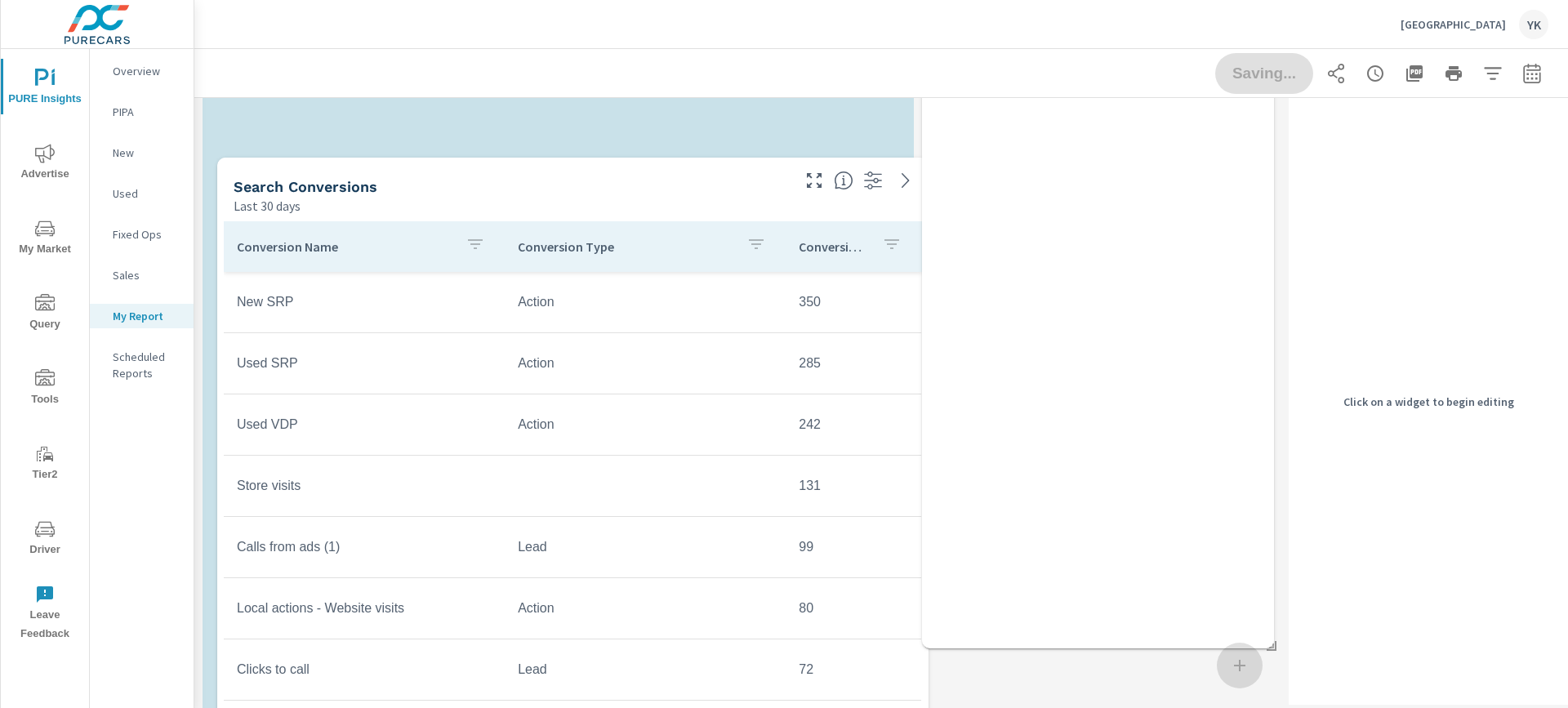
drag, startPoint x: 630, startPoint y: 680, endPoint x: 283, endPoint y: 133, distance: 647.8
click at [283, 178] on h5 "Search Conversions" at bounding box center [305, 187] width 144 height 17
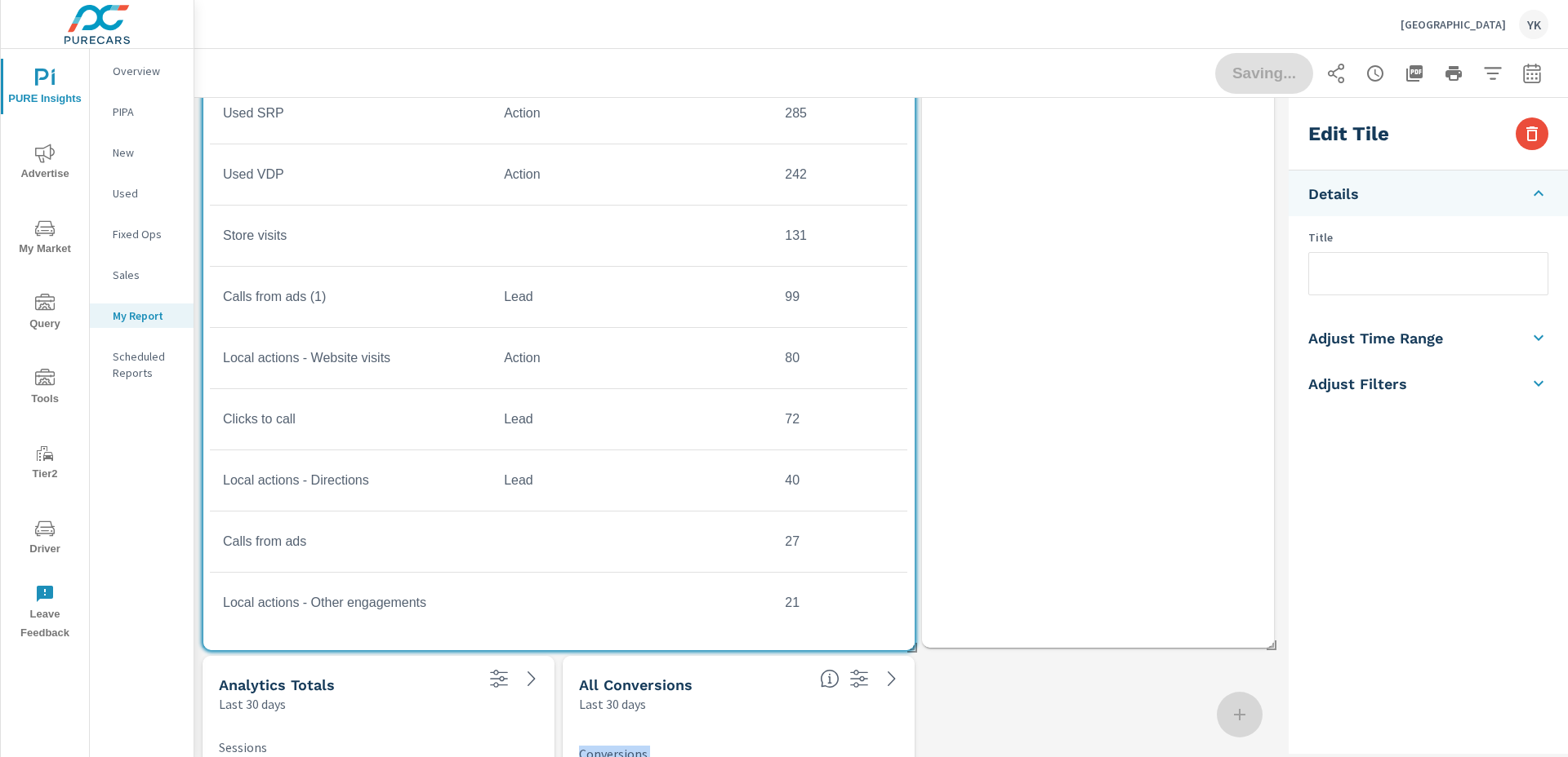
drag, startPoint x: 682, startPoint y: 247, endPoint x: 681, endPoint y: 56, distance: 191.0
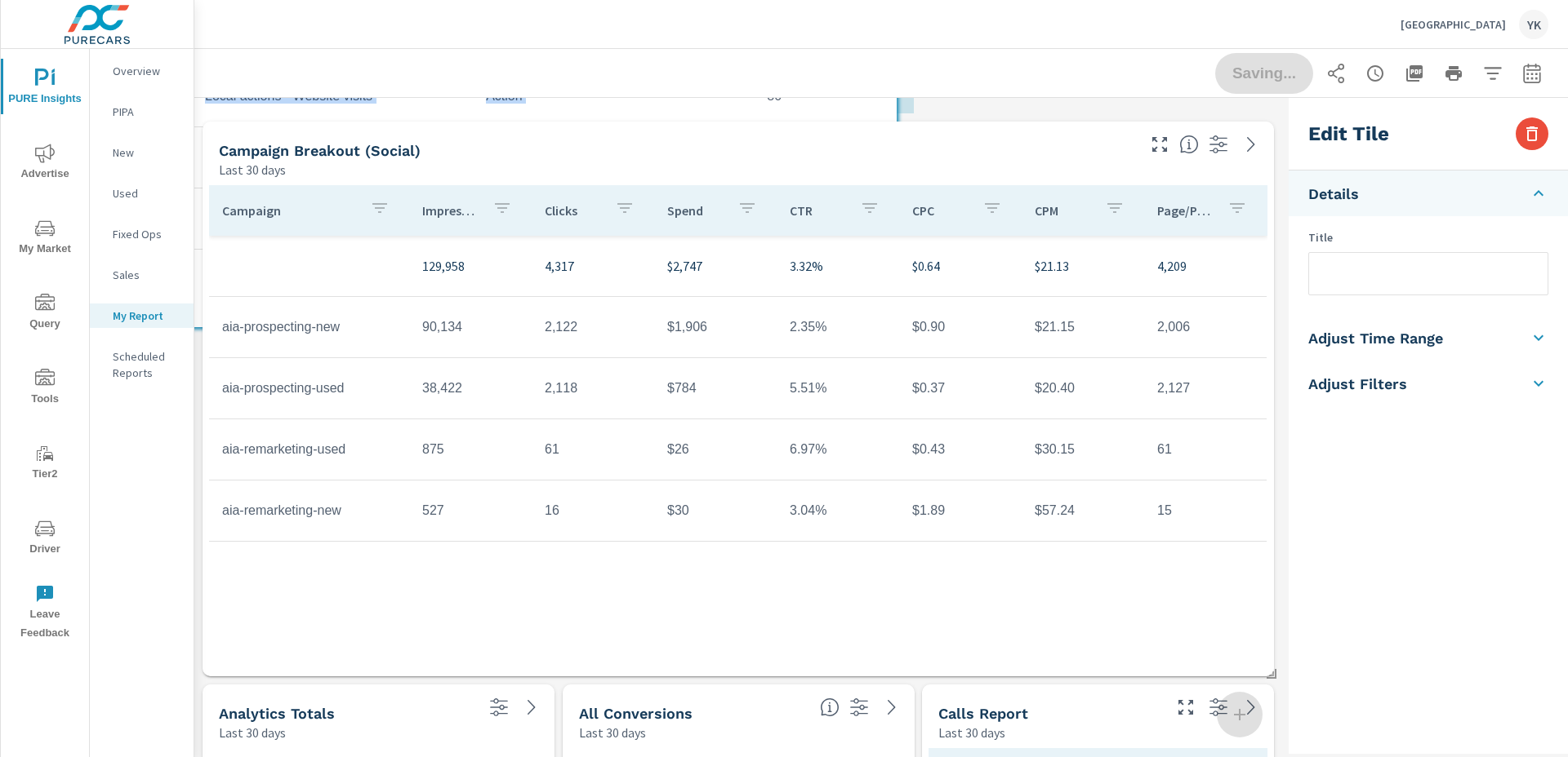
drag, startPoint x: 789, startPoint y: 390, endPoint x: 771, endPoint y: 45, distance: 345.5
click at [771, 45] on div "Cedar City Ford YK PURE Insights Report Cedar City Ford Report date range: Sep …" at bounding box center [881, 378] width 1373 height 757
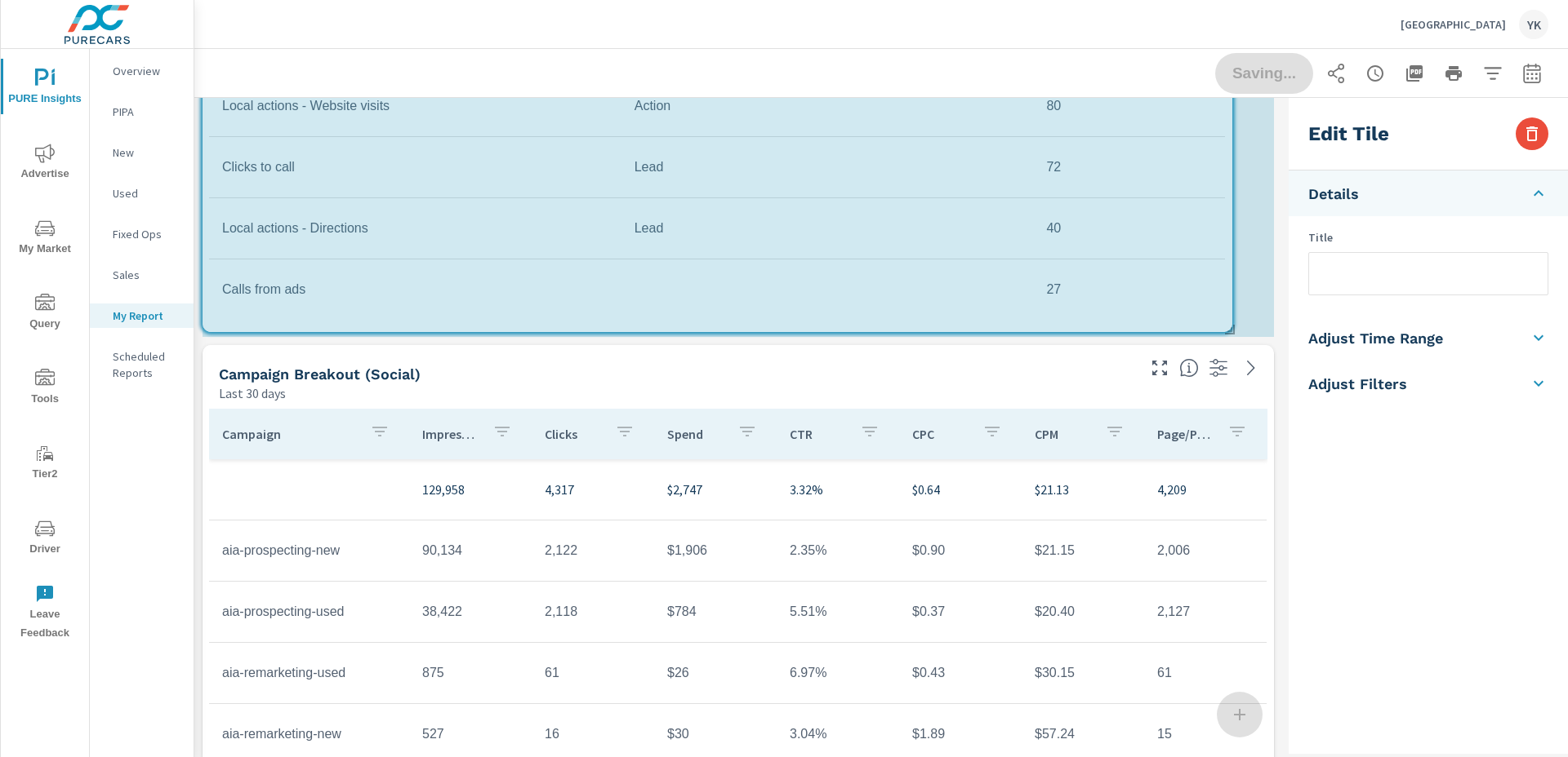
drag, startPoint x: 910, startPoint y: 335, endPoint x: 1274, endPoint y: 330, distance: 364.0
click at [1233, 330] on span at bounding box center [1224, 324] width 17 height 17
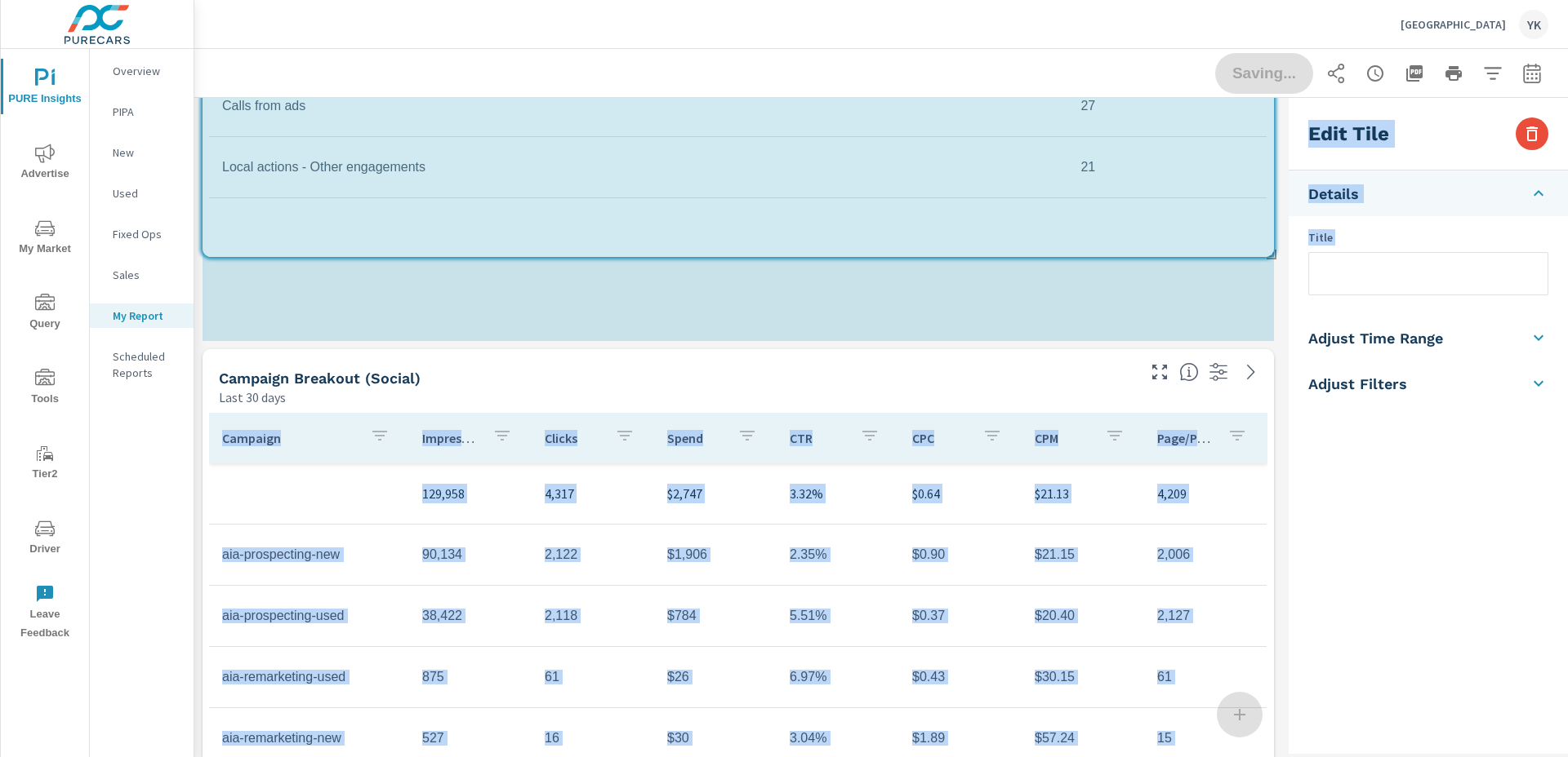
scroll to position [3951, 1088]
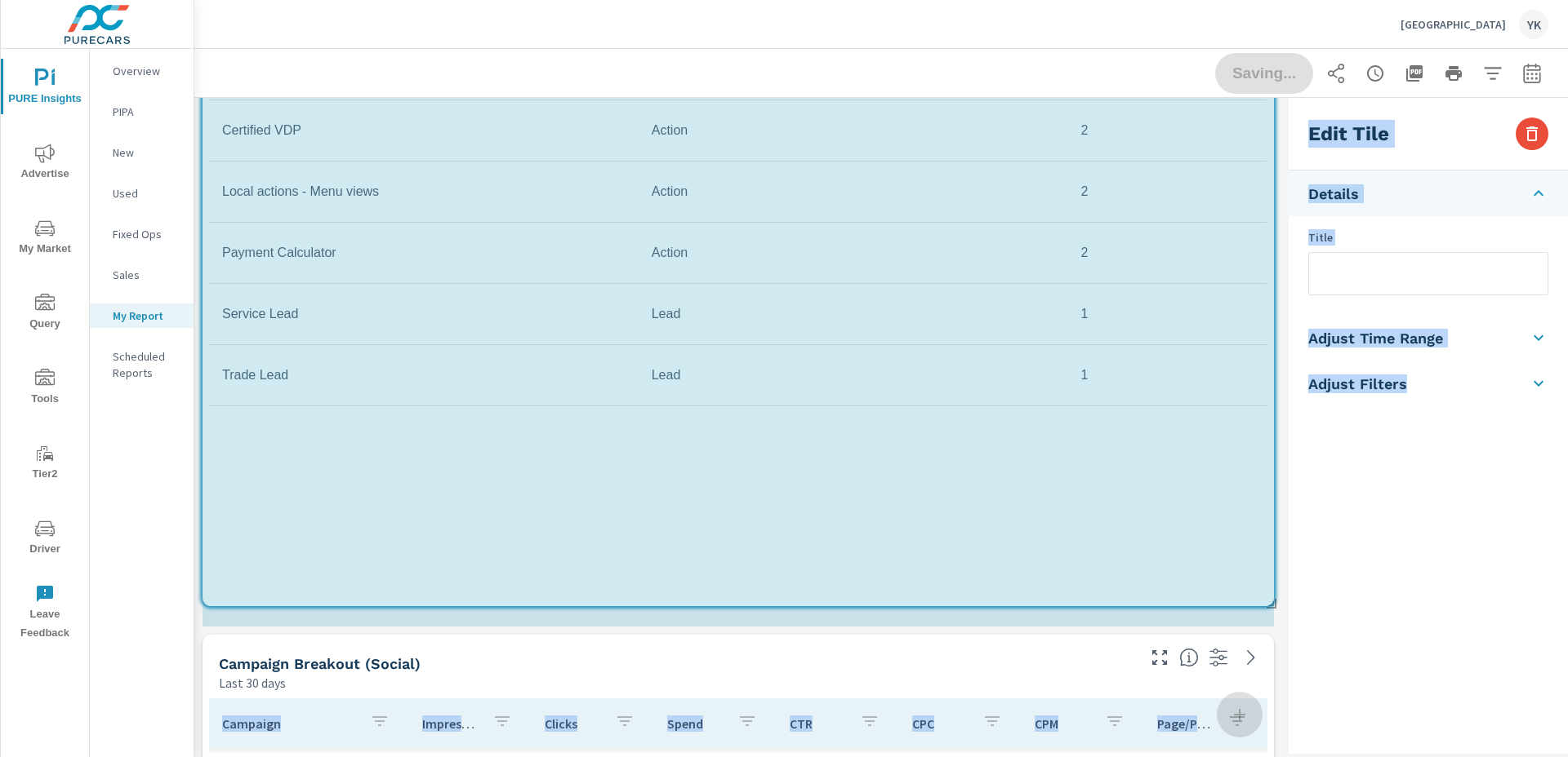
drag, startPoint x: 1267, startPoint y: 148, endPoint x: 1296, endPoint y: 601, distance: 453.9
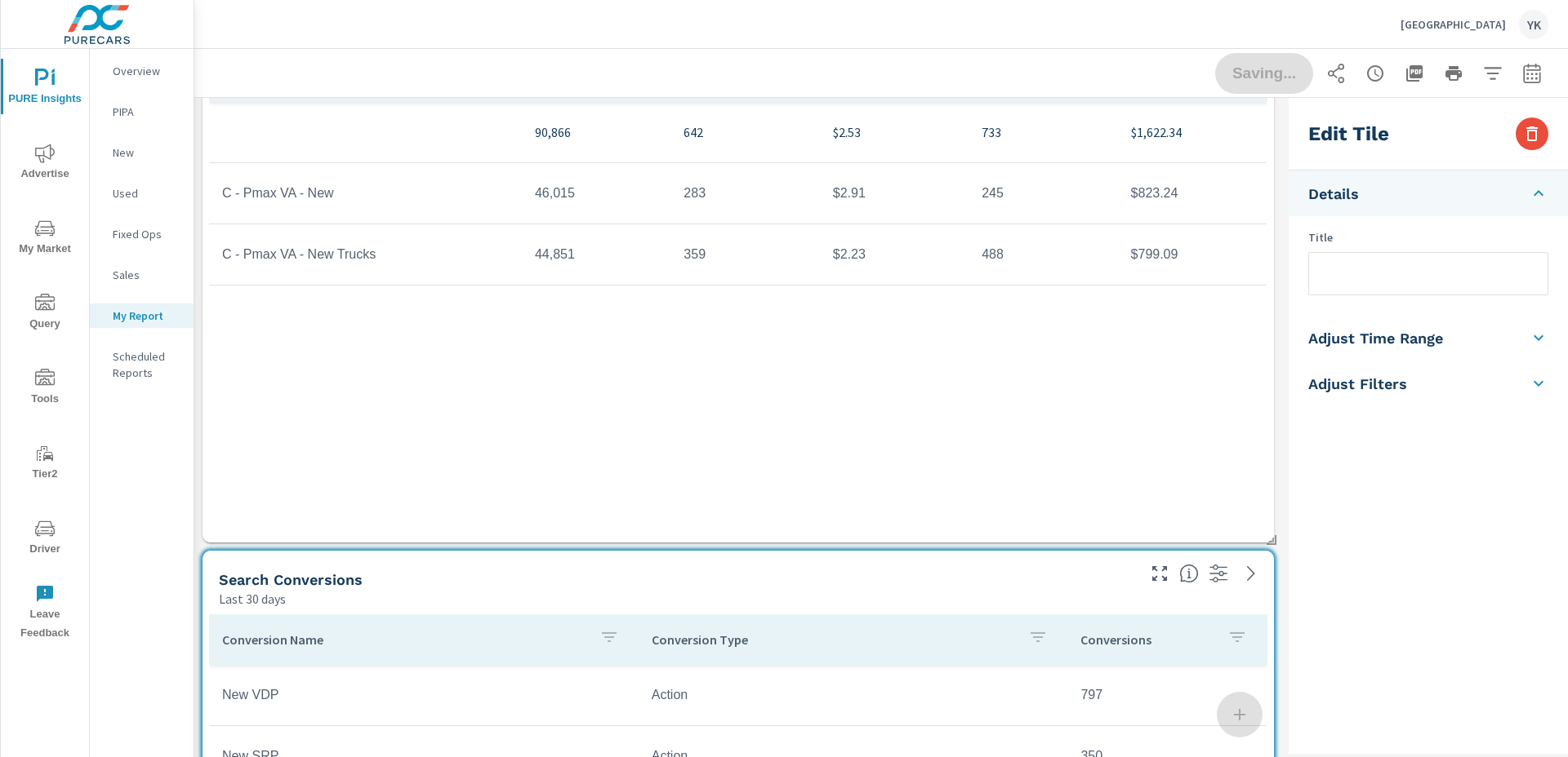
click at [1240, 88] on div "Saving..." at bounding box center [1381, 73] width 333 height 41
click at [123, 298] on nav "Overview PIPA New Used Fixed Ops Sales My Report Scheduled Reports" at bounding box center [142, 228] width 104 height 359
click at [123, 283] on div "Sales" at bounding box center [142, 275] width 104 height 24
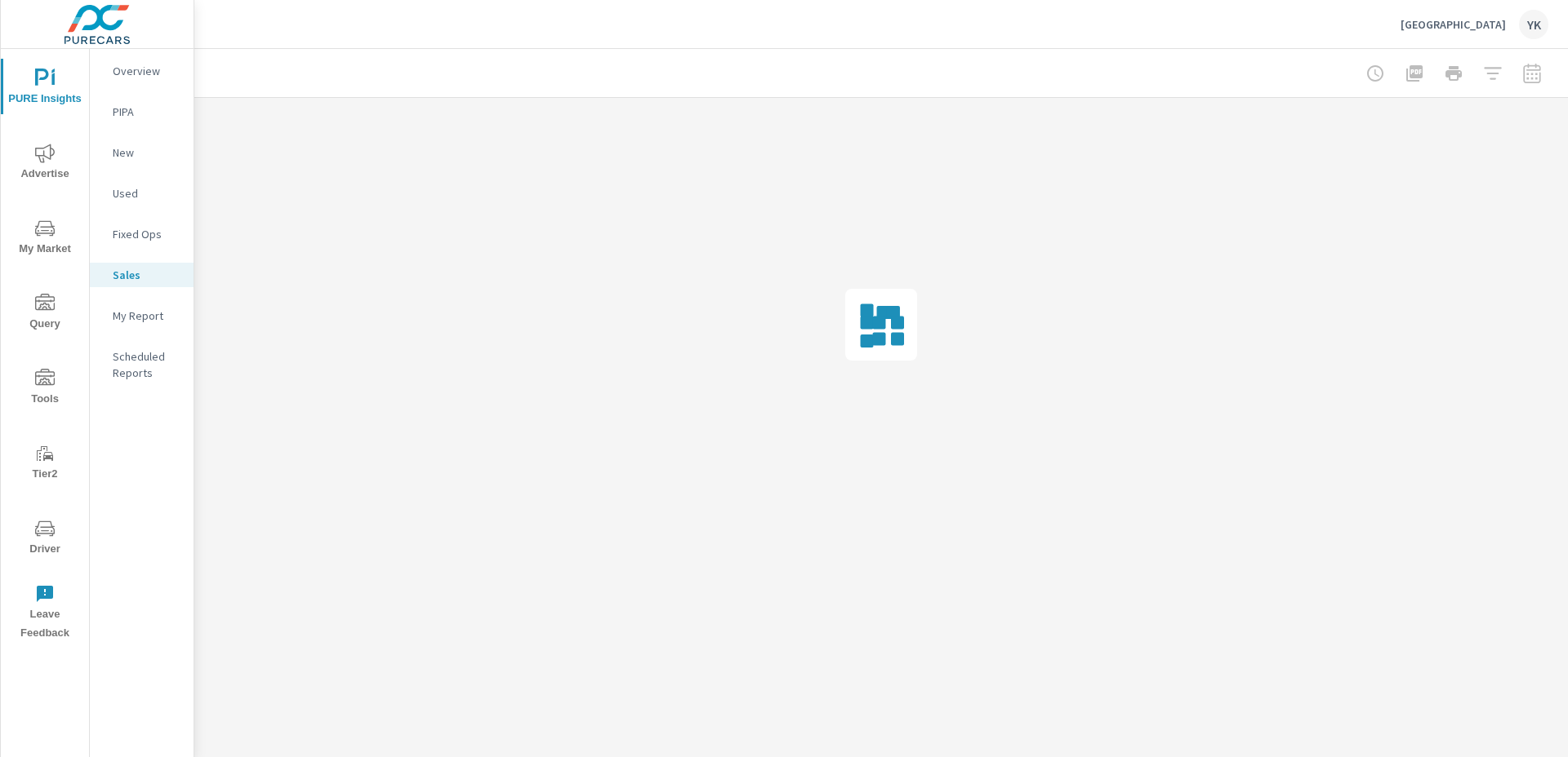
click at [125, 312] on p "My Report" at bounding box center [147, 315] width 68 height 17
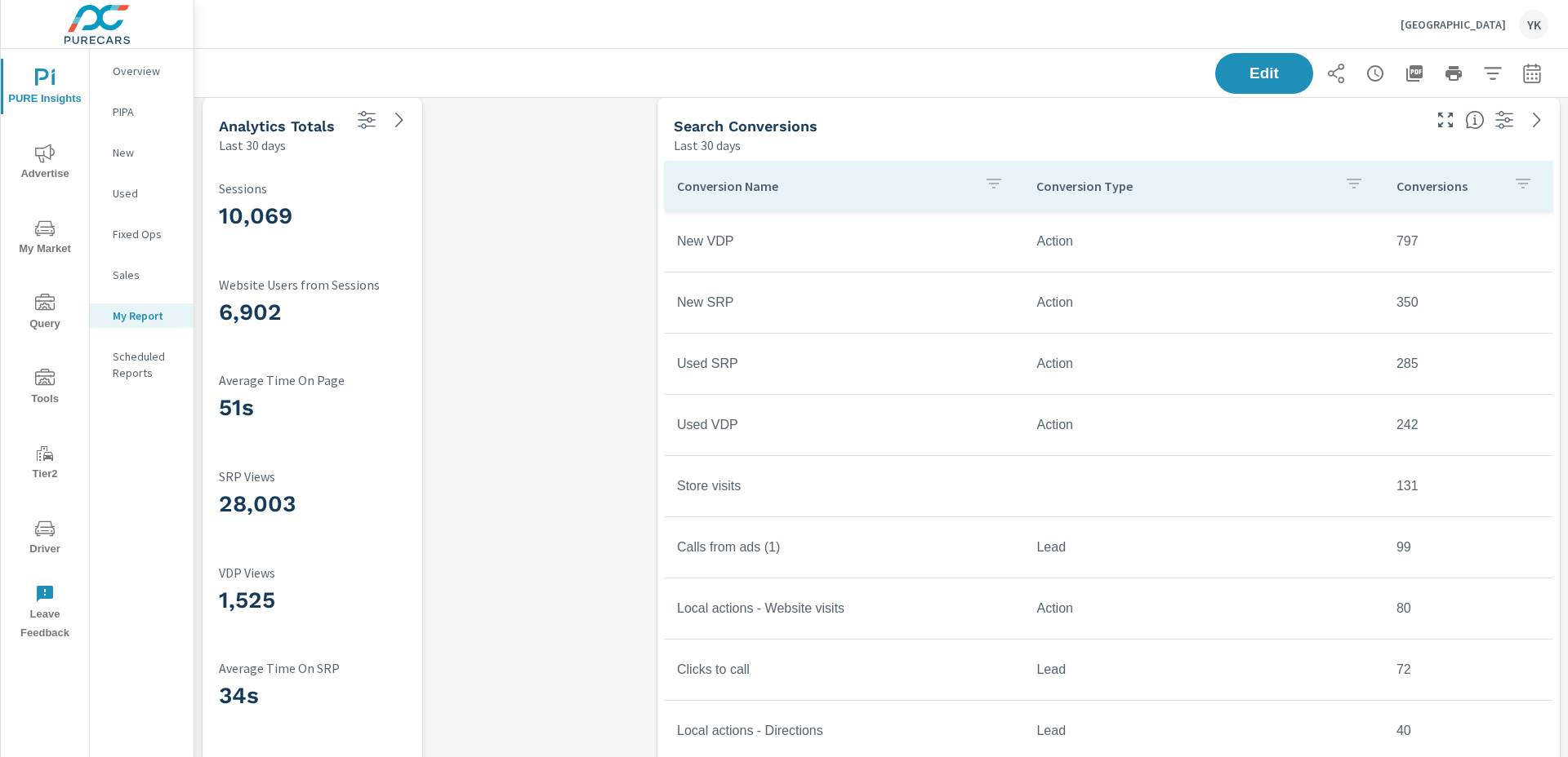
scroll to position [3854, 0]
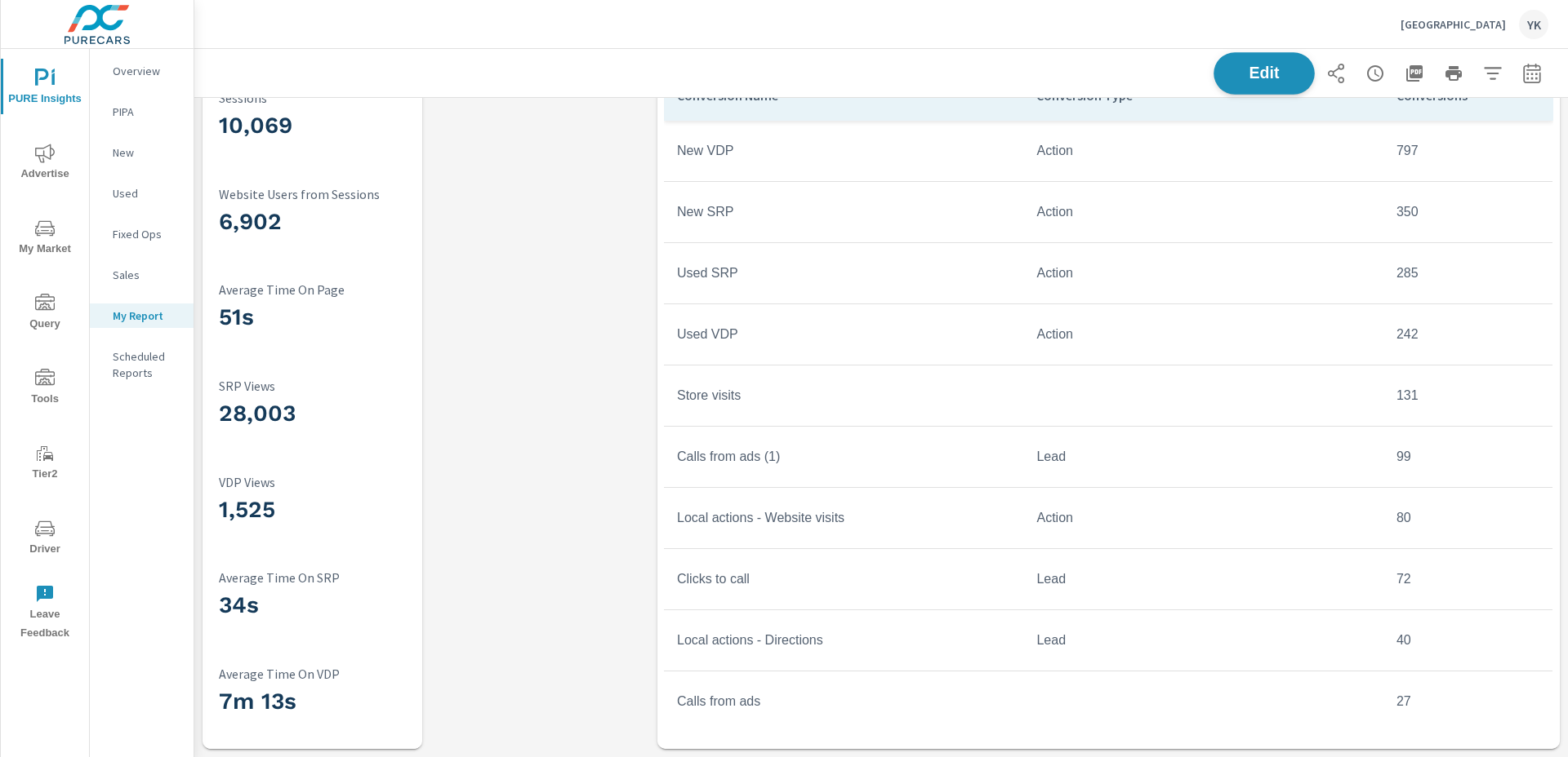
click at [1268, 61] on button "Edit" at bounding box center [1264, 73] width 101 height 43
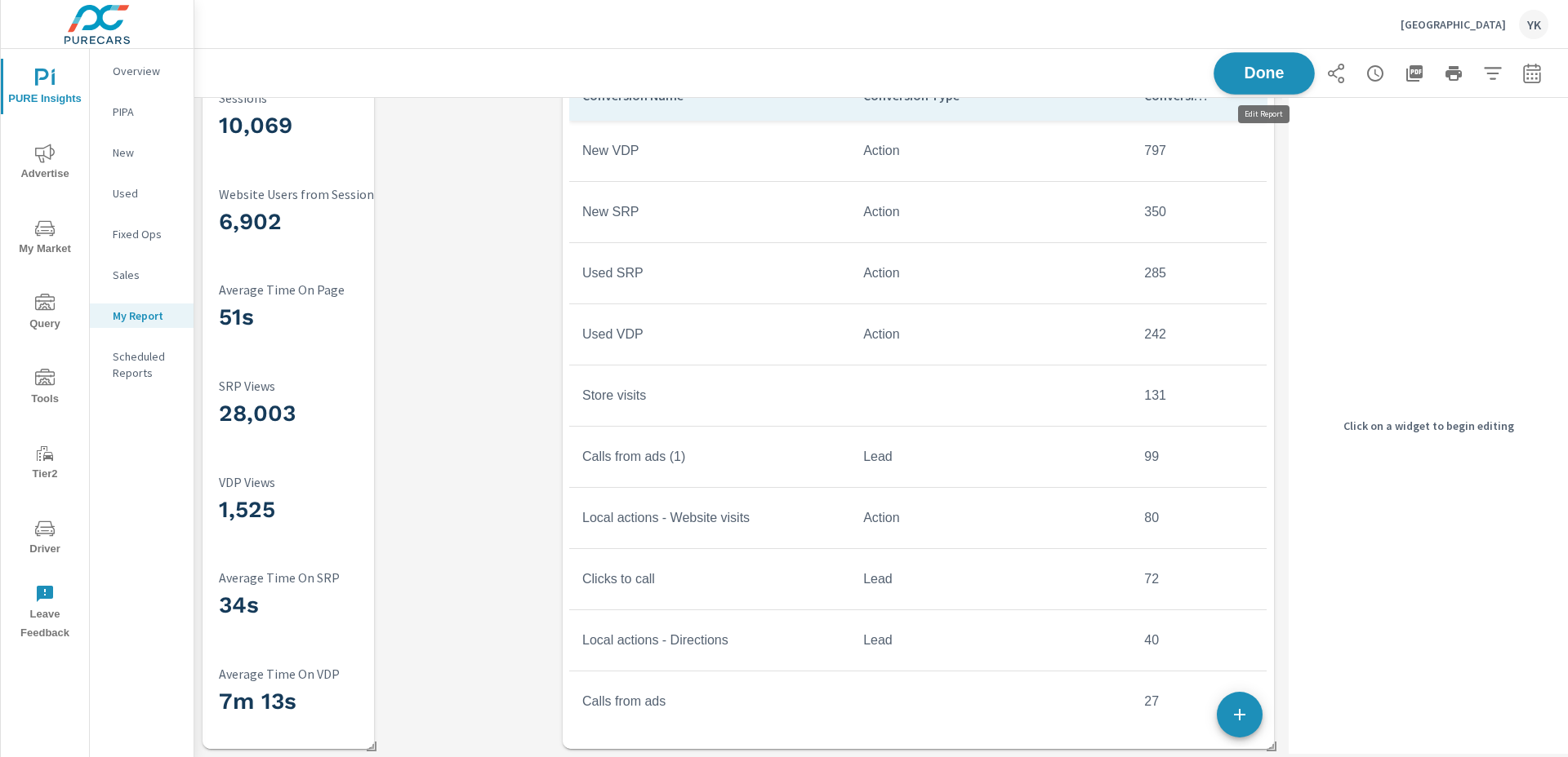
scroll to position [4514, 1088]
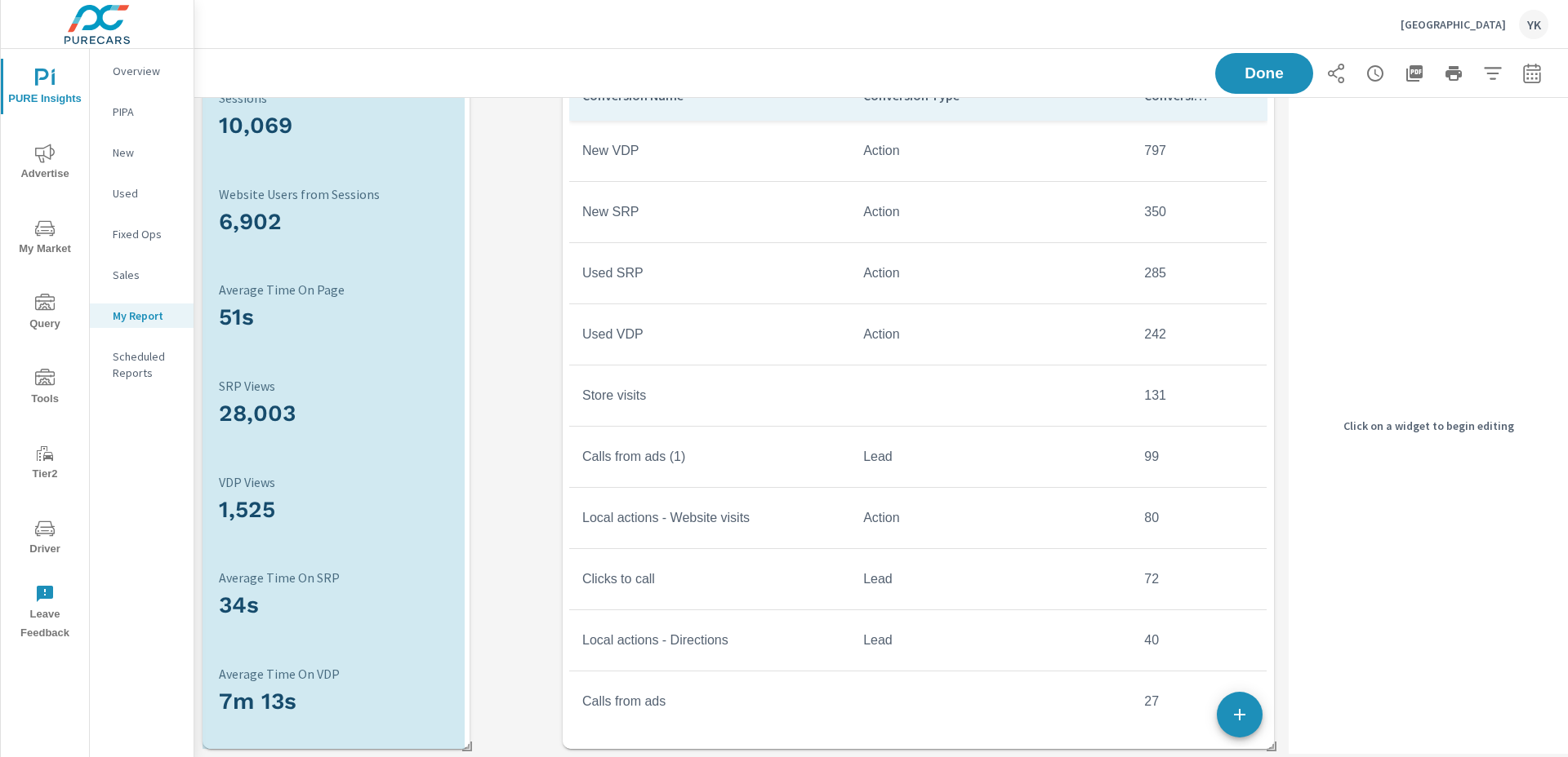
drag, startPoint x: 367, startPoint y: 747, endPoint x: 494, endPoint y: 747, distance: 127.0
click at [469, 706] on span at bounding box center [461, 740] width 17 height 17
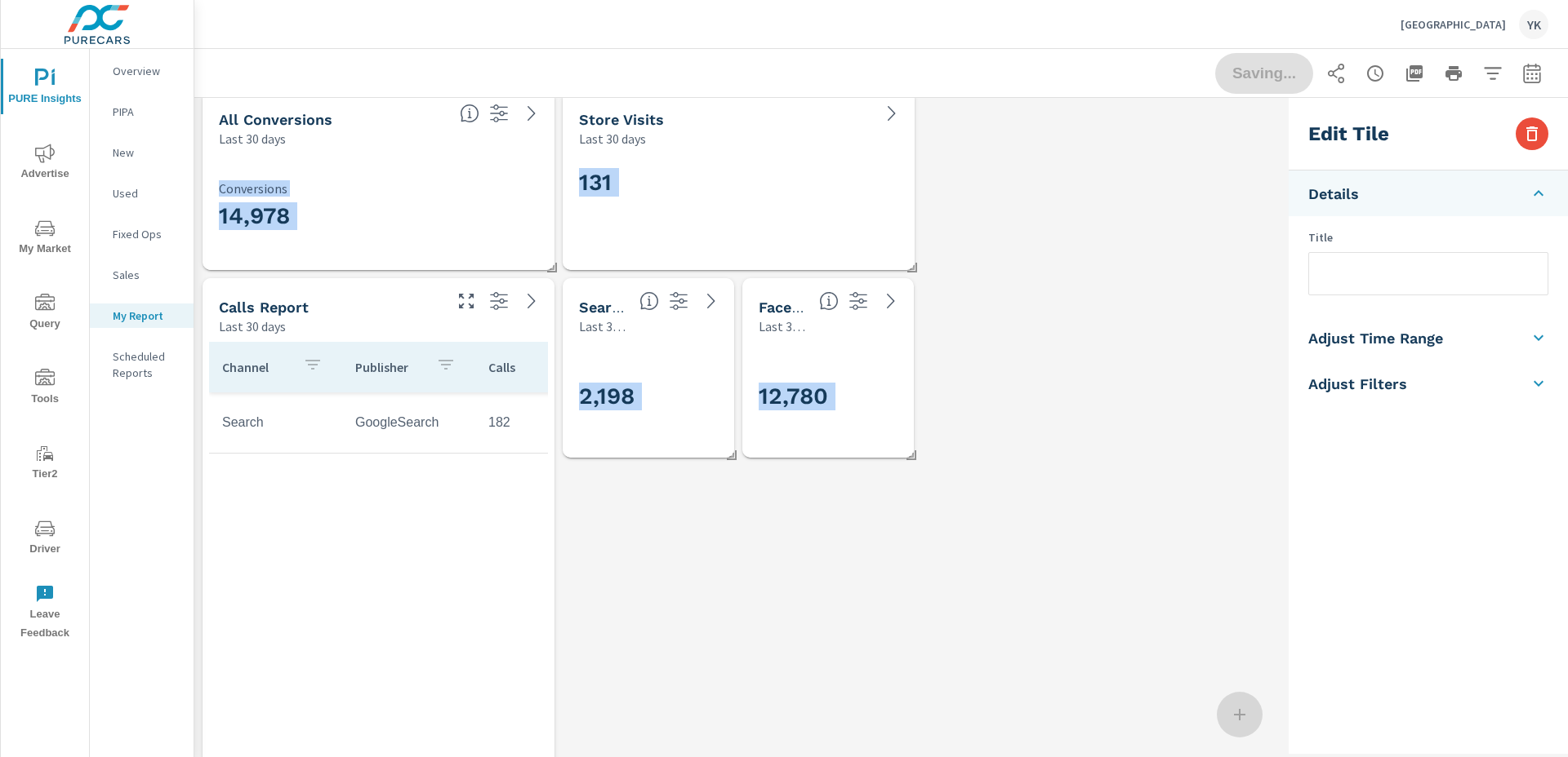
scroll to position [1662, 0]
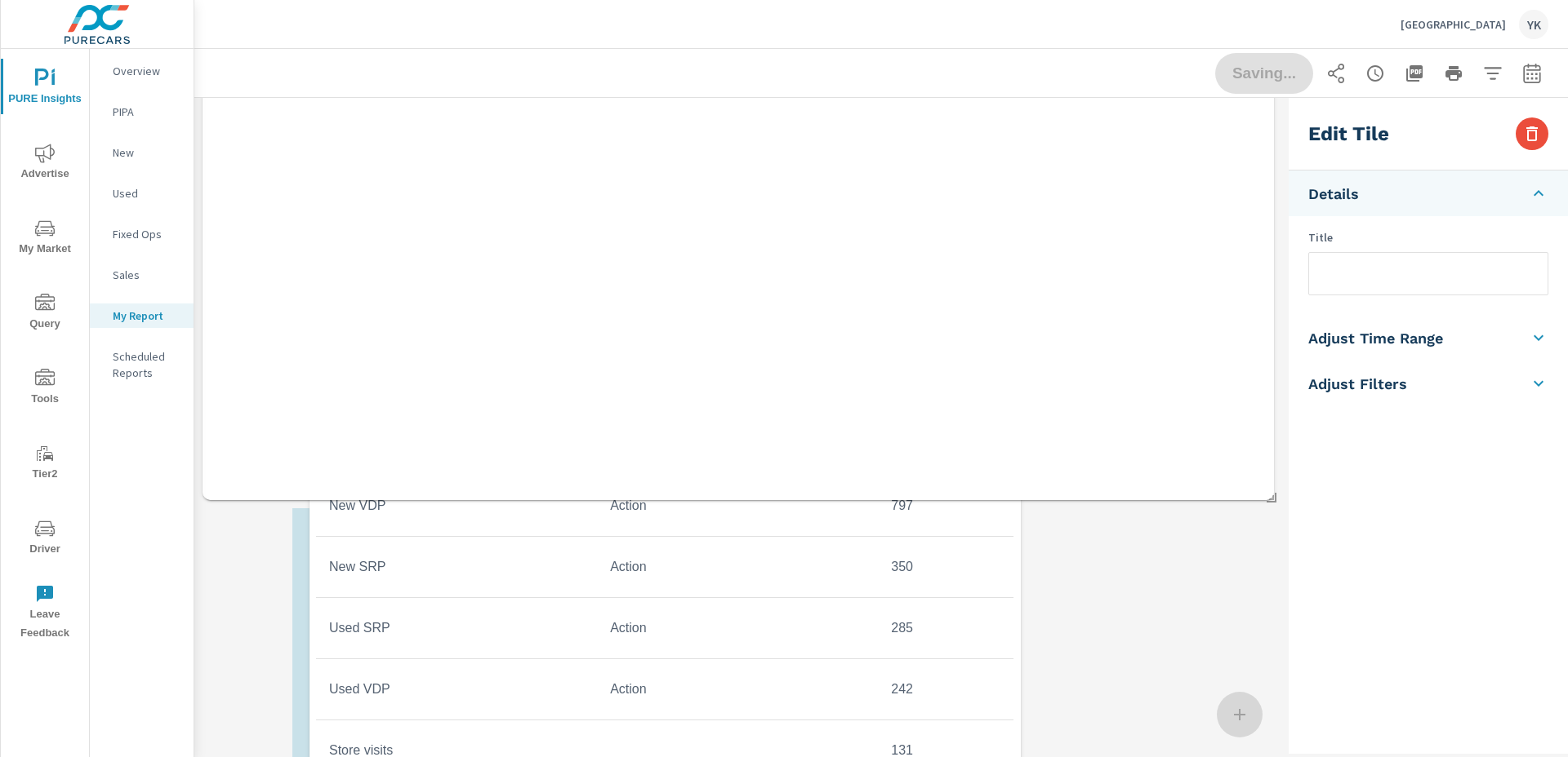
drag, startPoint x: 582, startPoint y: 382, endPoint x: 378, endPoint y: 664, distance: 348.1
click at [378, 649] on td "Used SRP" at bounding box center [457, 628] width 281 height 41
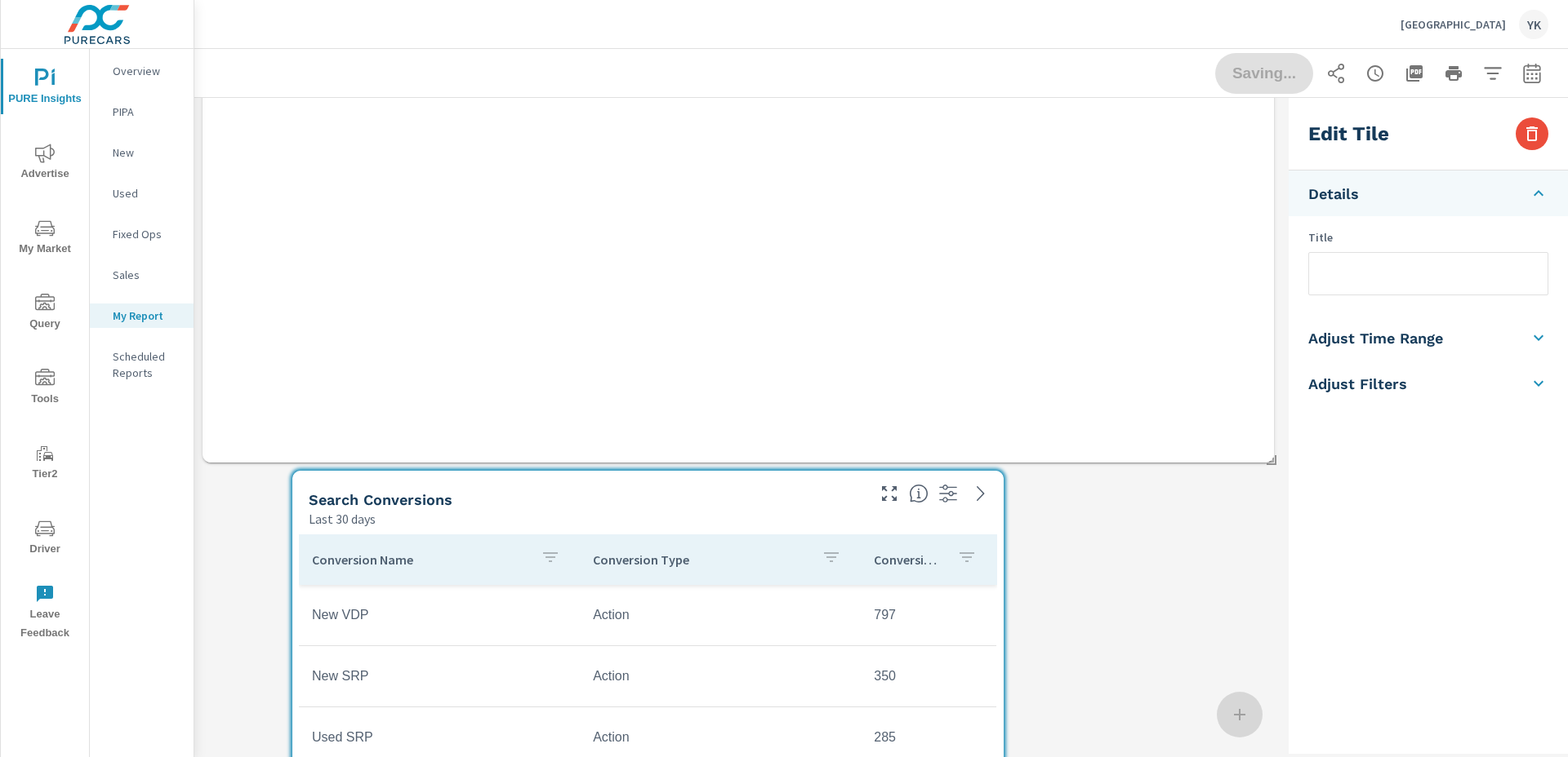
scroll to position [1749, 0]
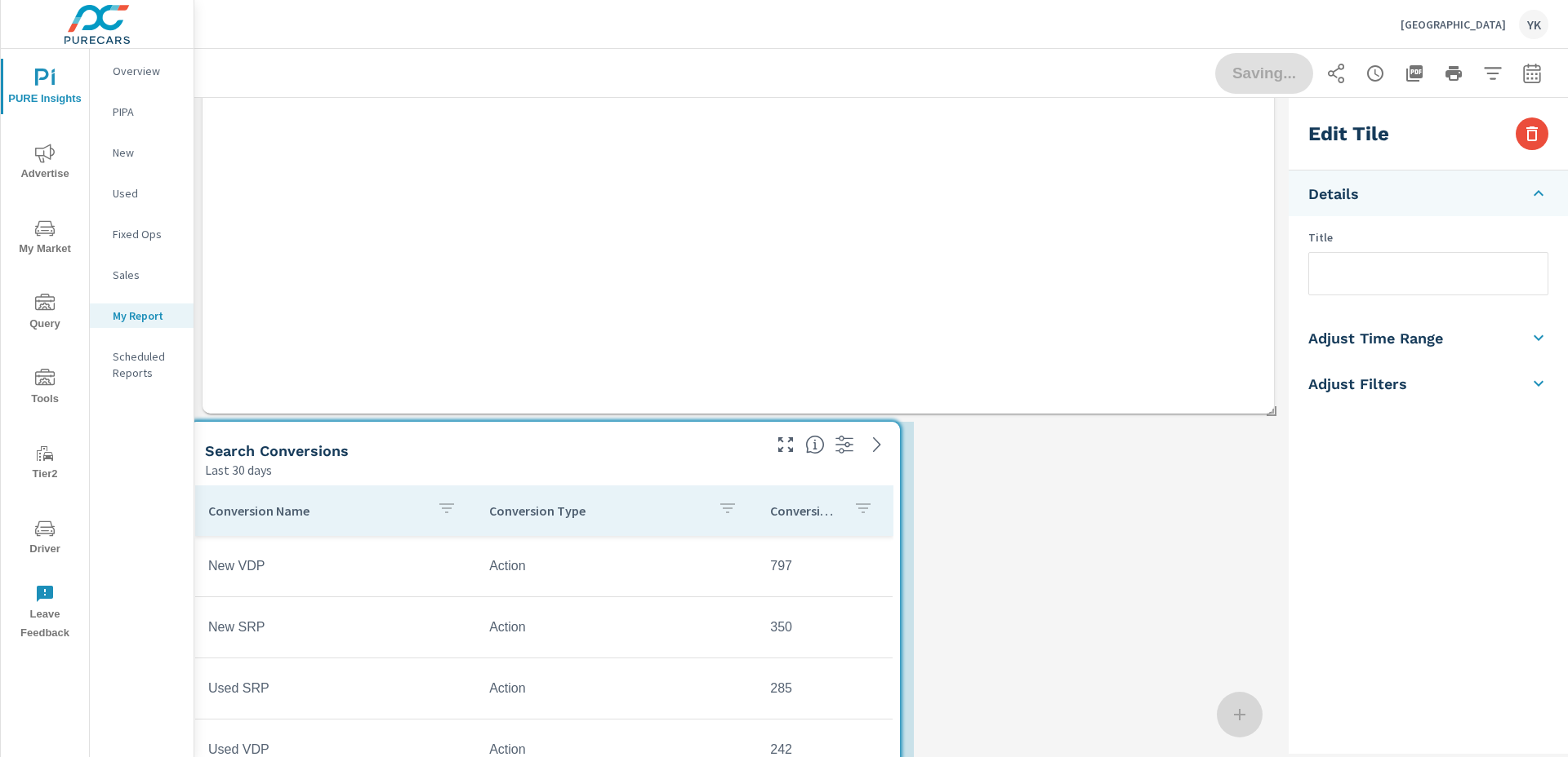
drag, startPoint x: 489, startPoint y: 520, endPoint x: 368, endPoint y: 520, distance: 121.0
click at [368, 520] on div "Conversion Name" at bounding box center [335, 511] width 255 height 38
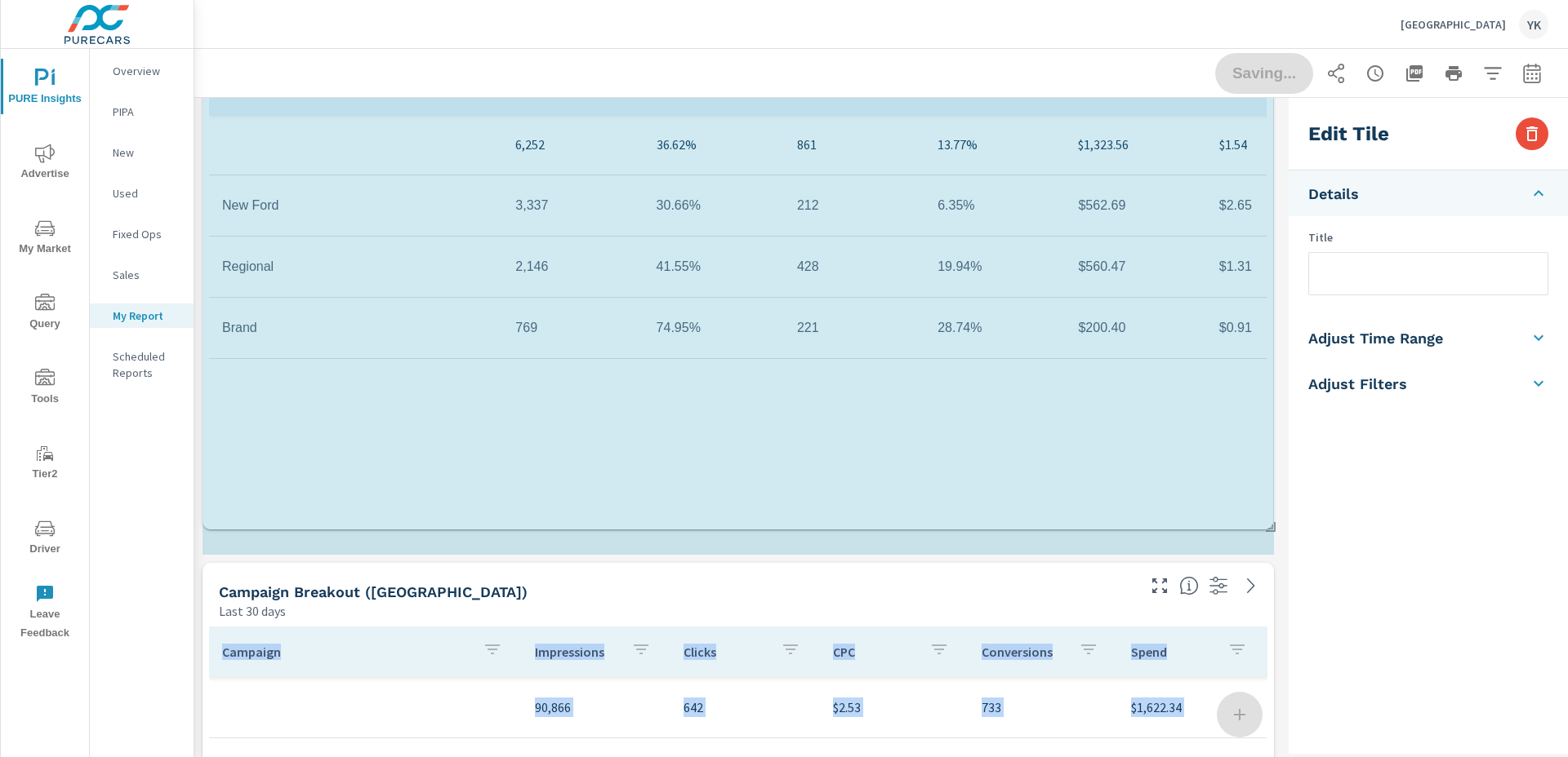
scroll to position [5077, 1088]
drag, startPoint x: 1269, startPoint y: 735, endPoint x: 1268, endPoint y: 522, distance: 213.0
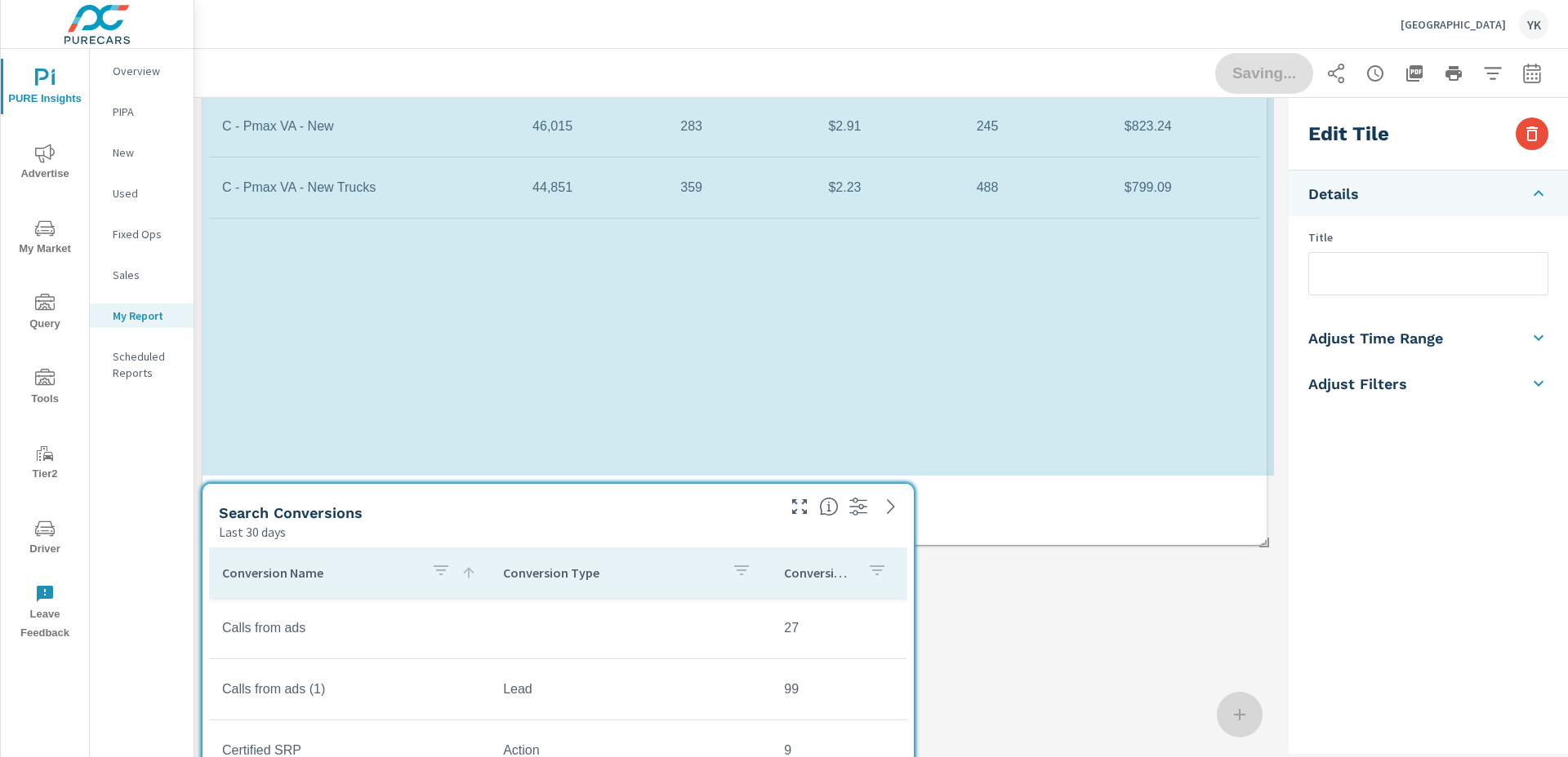
scroll to position [4890, 1088]
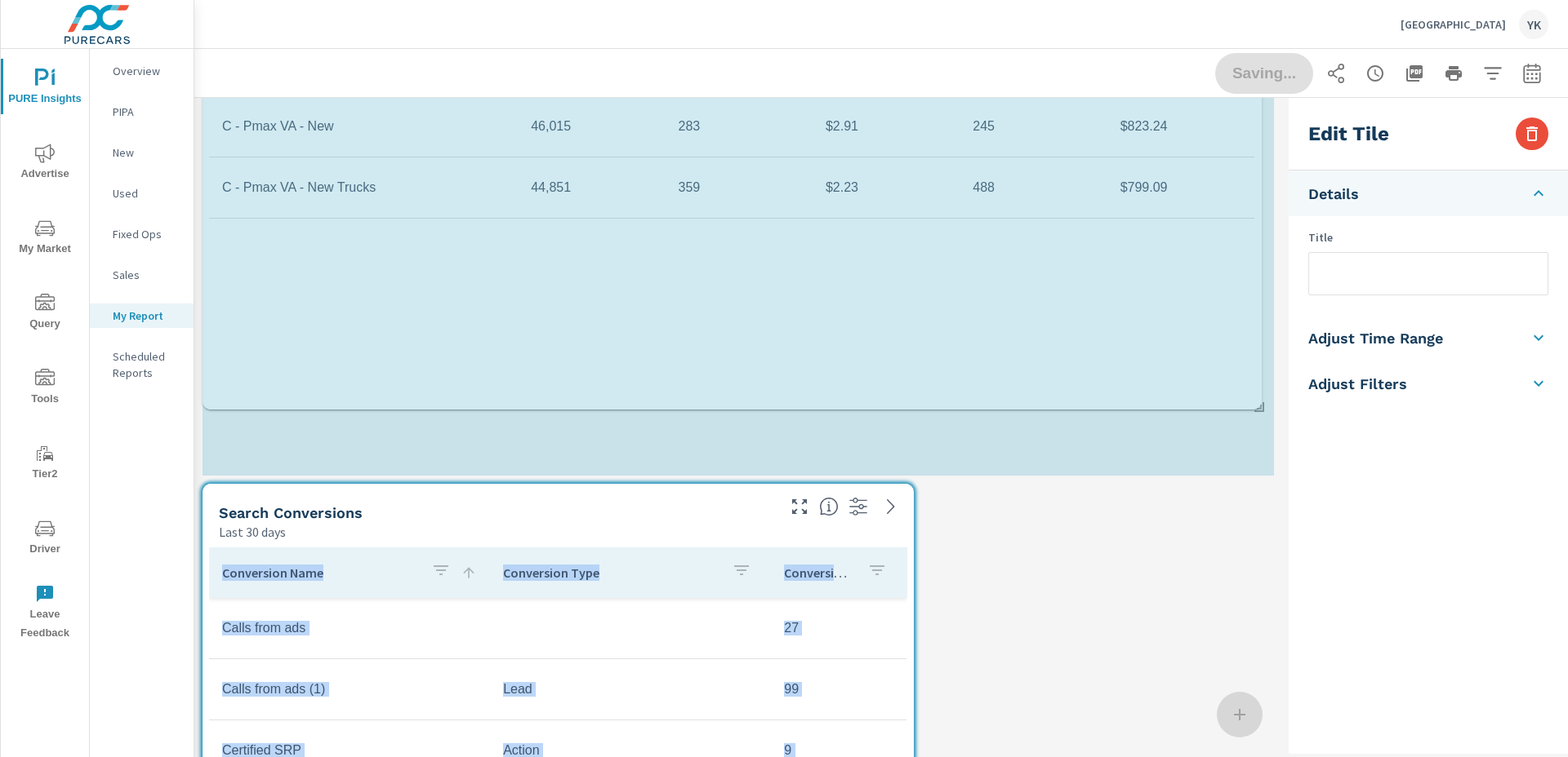
drag, startPoint x: 1269, startPoint y: 662, endPoint x: 1257, endPoint y: 409, distance: 253.3
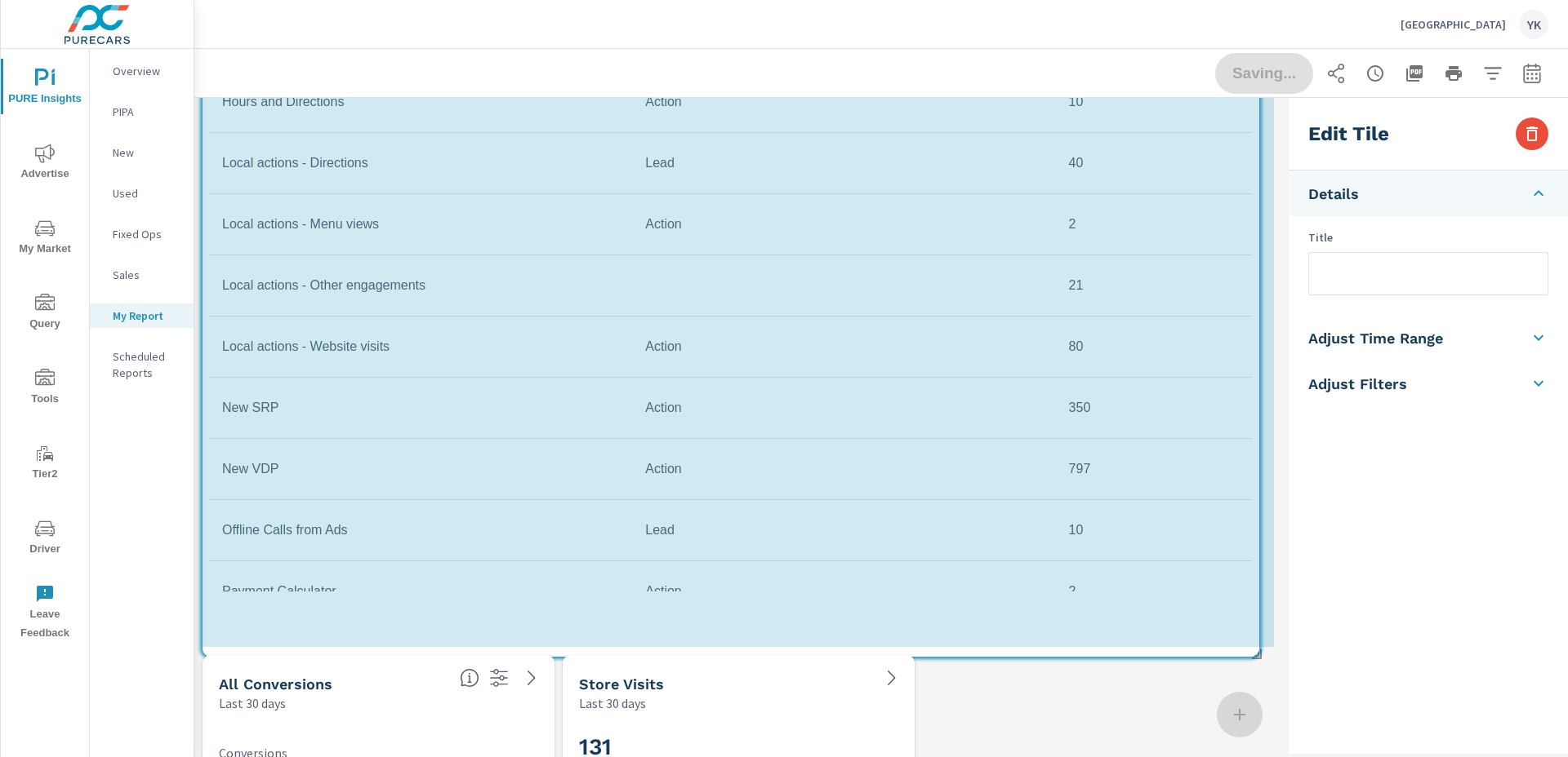
scroll to position [2362, 0]
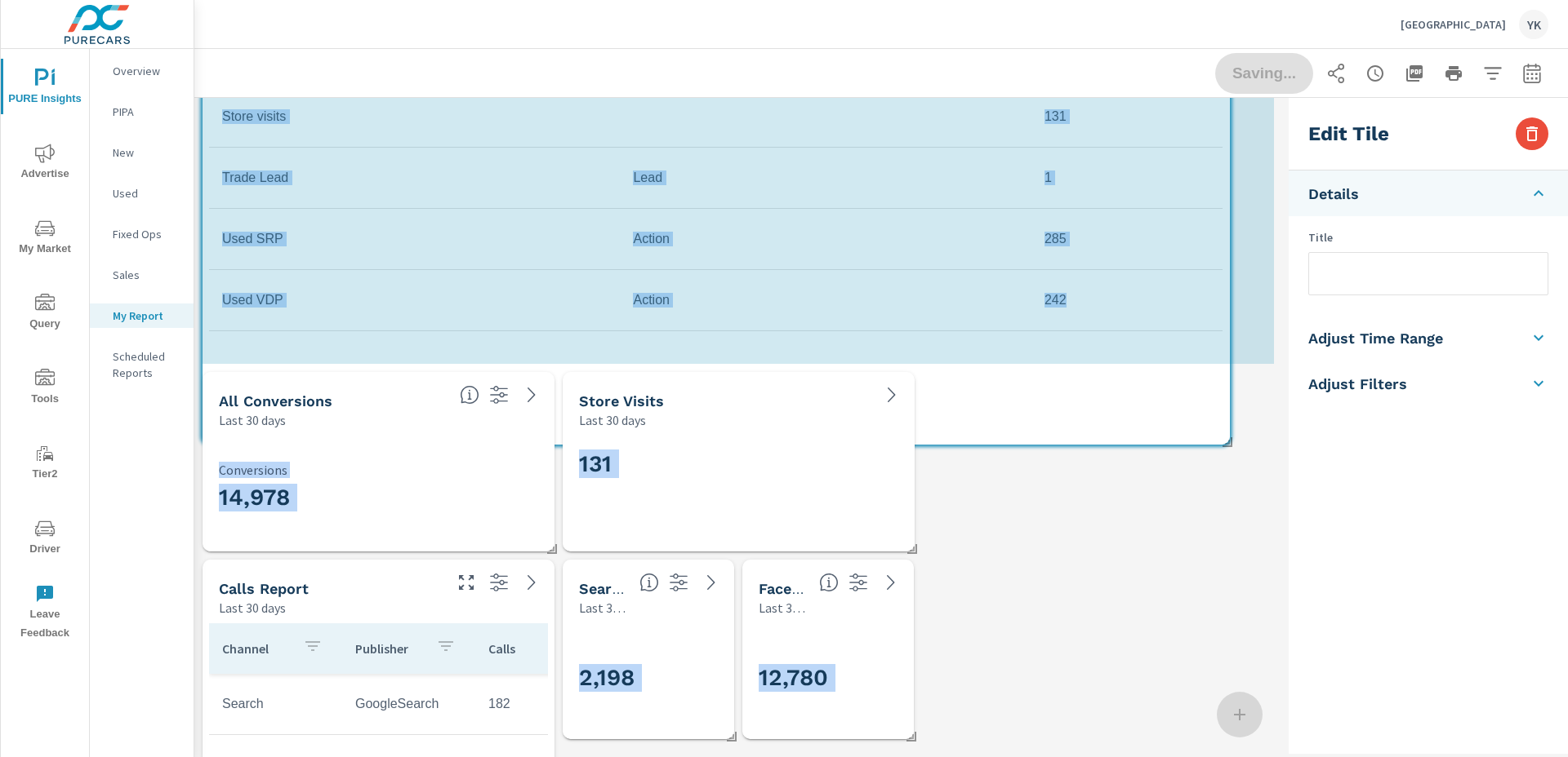
drag, startPoint x: 908, startPoint y: 477, endPoint x: 1234, endPoint y: 444, distance: 327.7
click at [1230, 444] on span at bounding box center [1221, 437] width 17 height 17
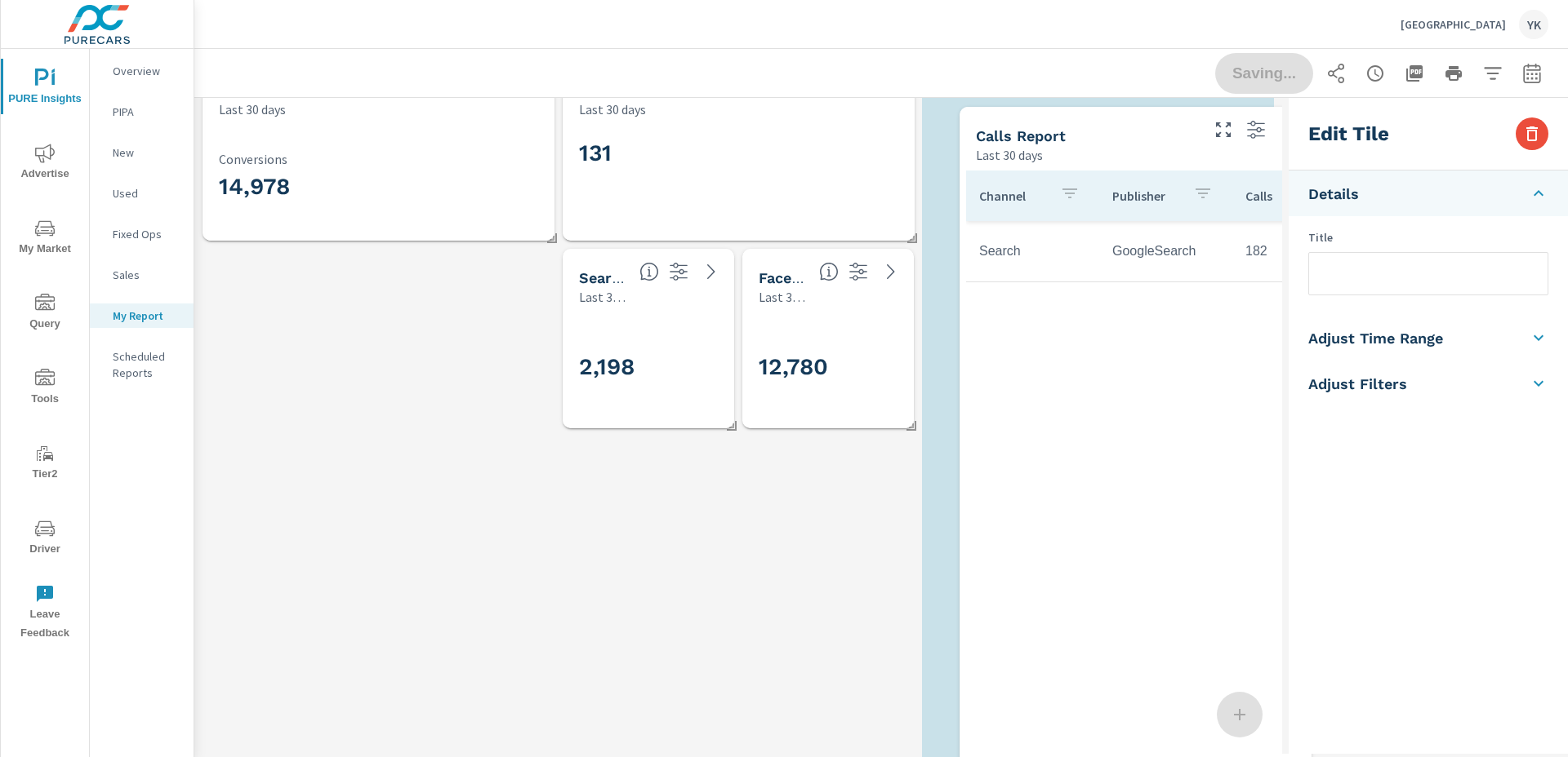
drag, startPoint x: 416, startPoint y: 458, endPoint x: 1172, endPoint y: 317, distance: 769.0
click at [1172, 317] on div "Channel Publisher Calls Avg. Duration Search GoogleSearch 182 4m 17s" at bounding box center [1136, 494] width 339 height 648
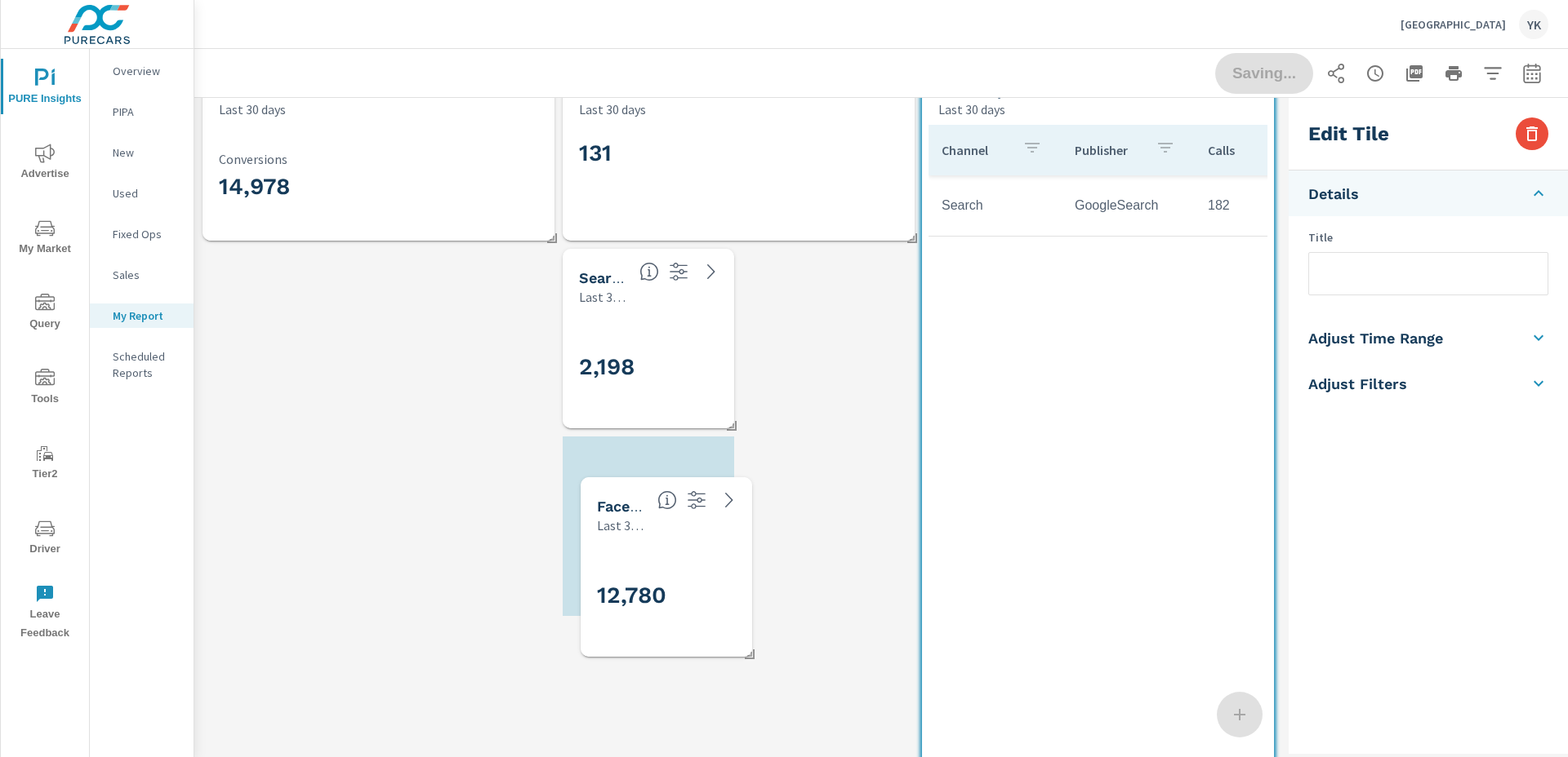
drag, startPoint x: 773, startPoint y: 375, endPoint x: 600, endPoint y: 577, distance: 266.0
click at [599, 582] on h3 "12,780" at bounding box center [704, 595] width 216 height 28
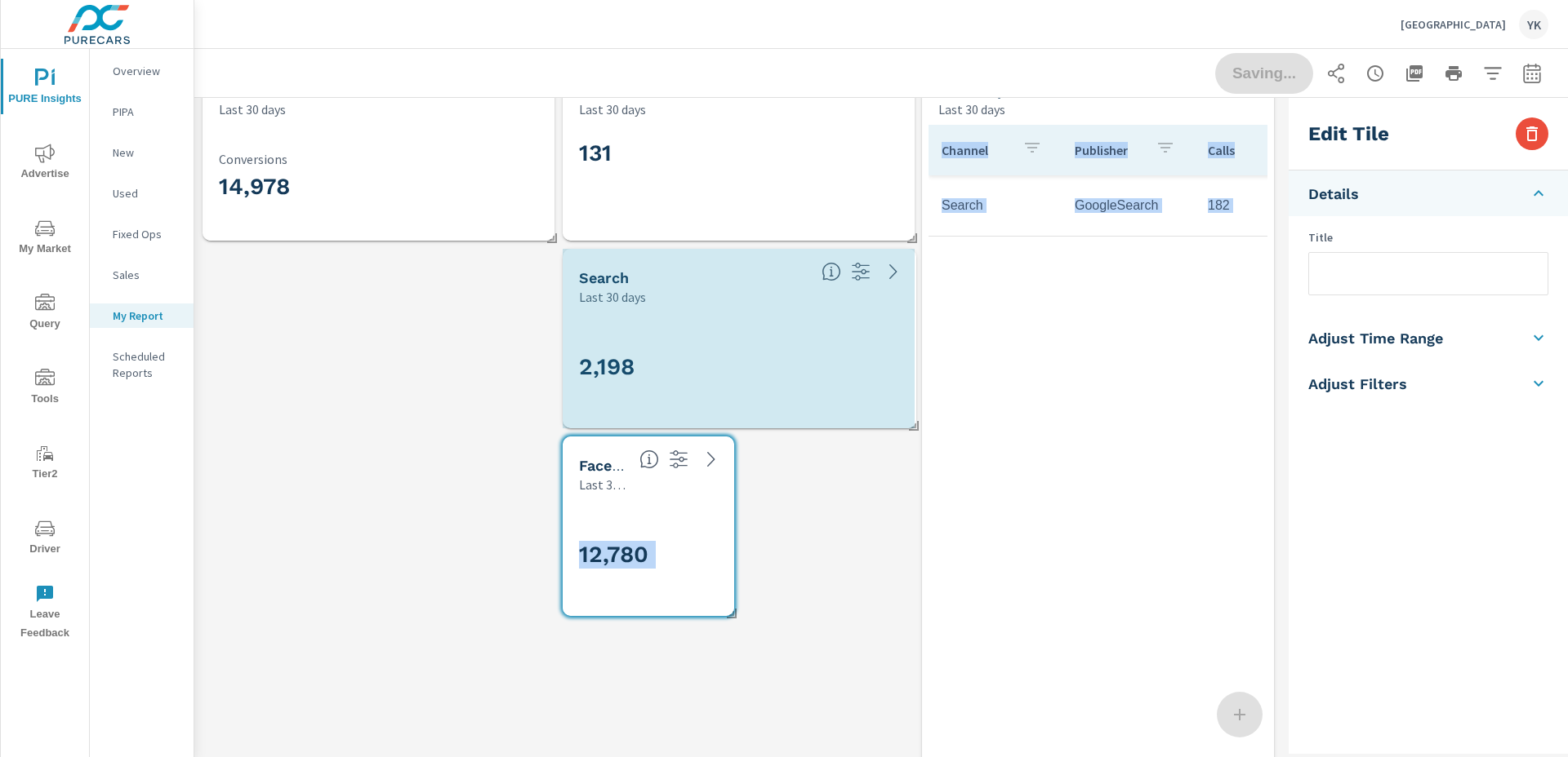
drag, startPoint x: 728, startPoint y: 424, endPoint x: 911, endPoint y: 410, distance: 183.5
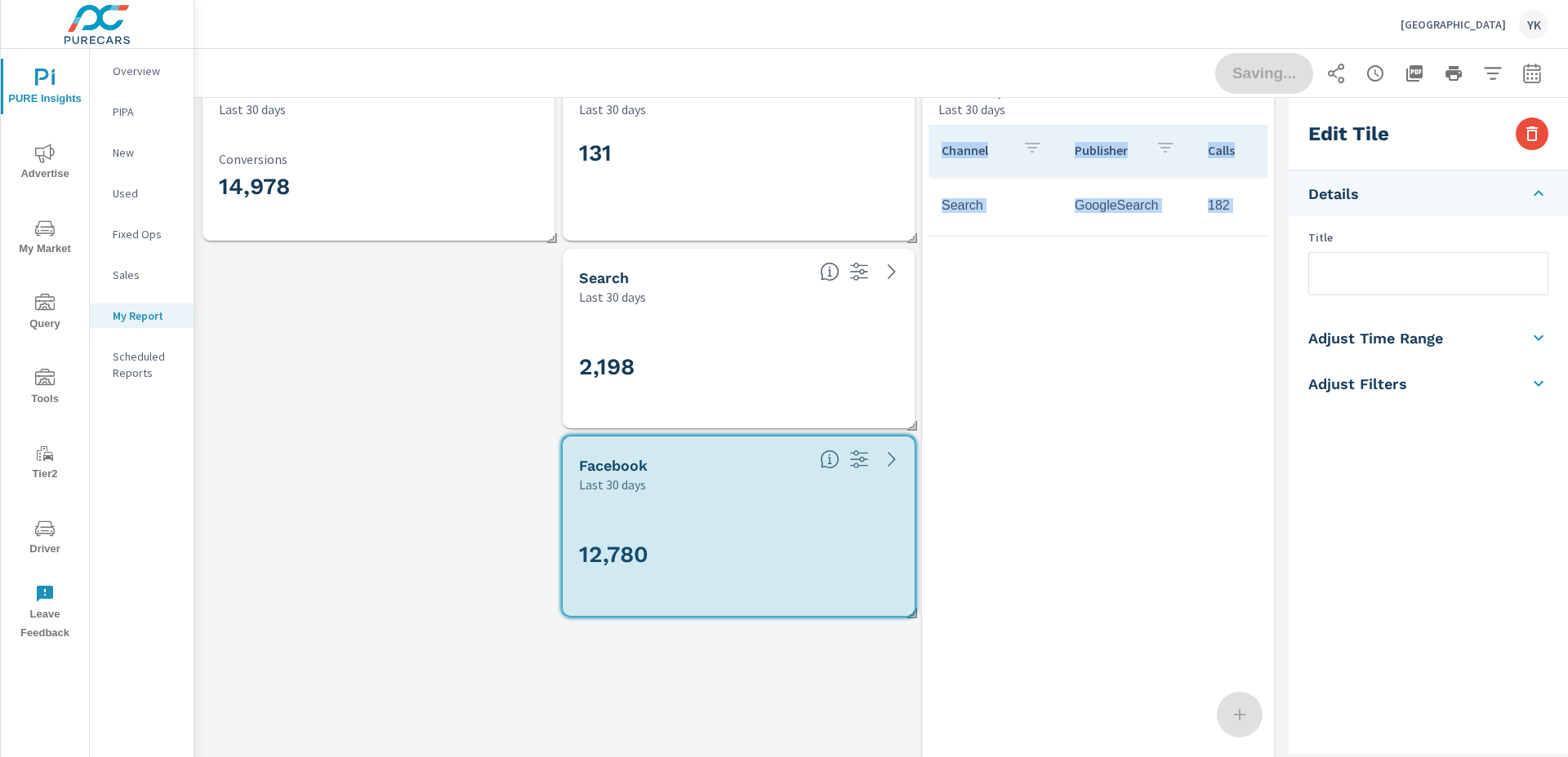
drag, startPoint x: 730, startPoint y: 616, endPoint x: 911, endPoint y: 603, distance: 181.5
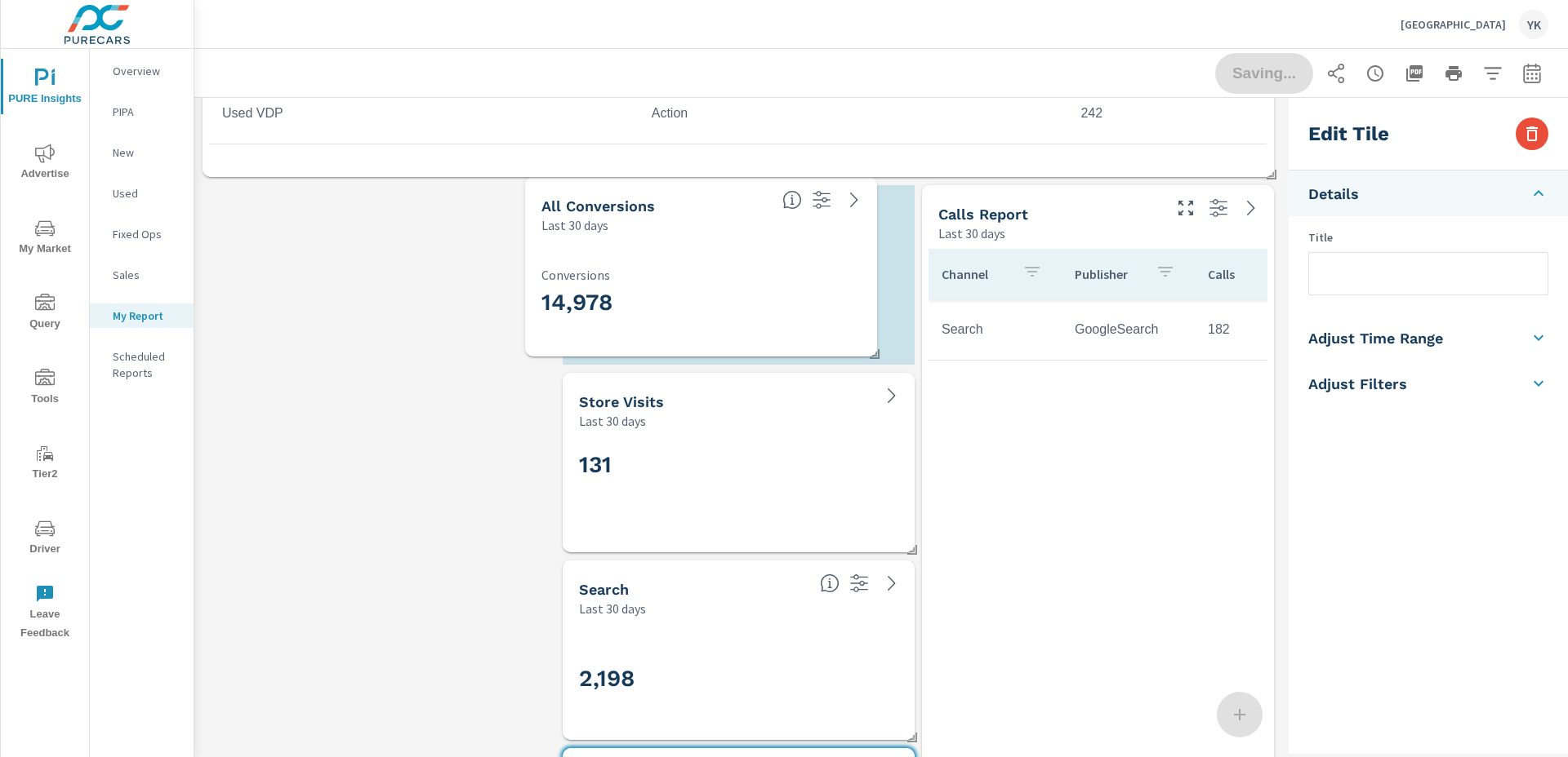
drag, startPoint x: 480, startPoint y: 280, endPoint x: 802, endPoint y: 272, distance: 322.1
click at [802, 272] on p "Conversions" at bounding box center [701, 275] width 319 height 15
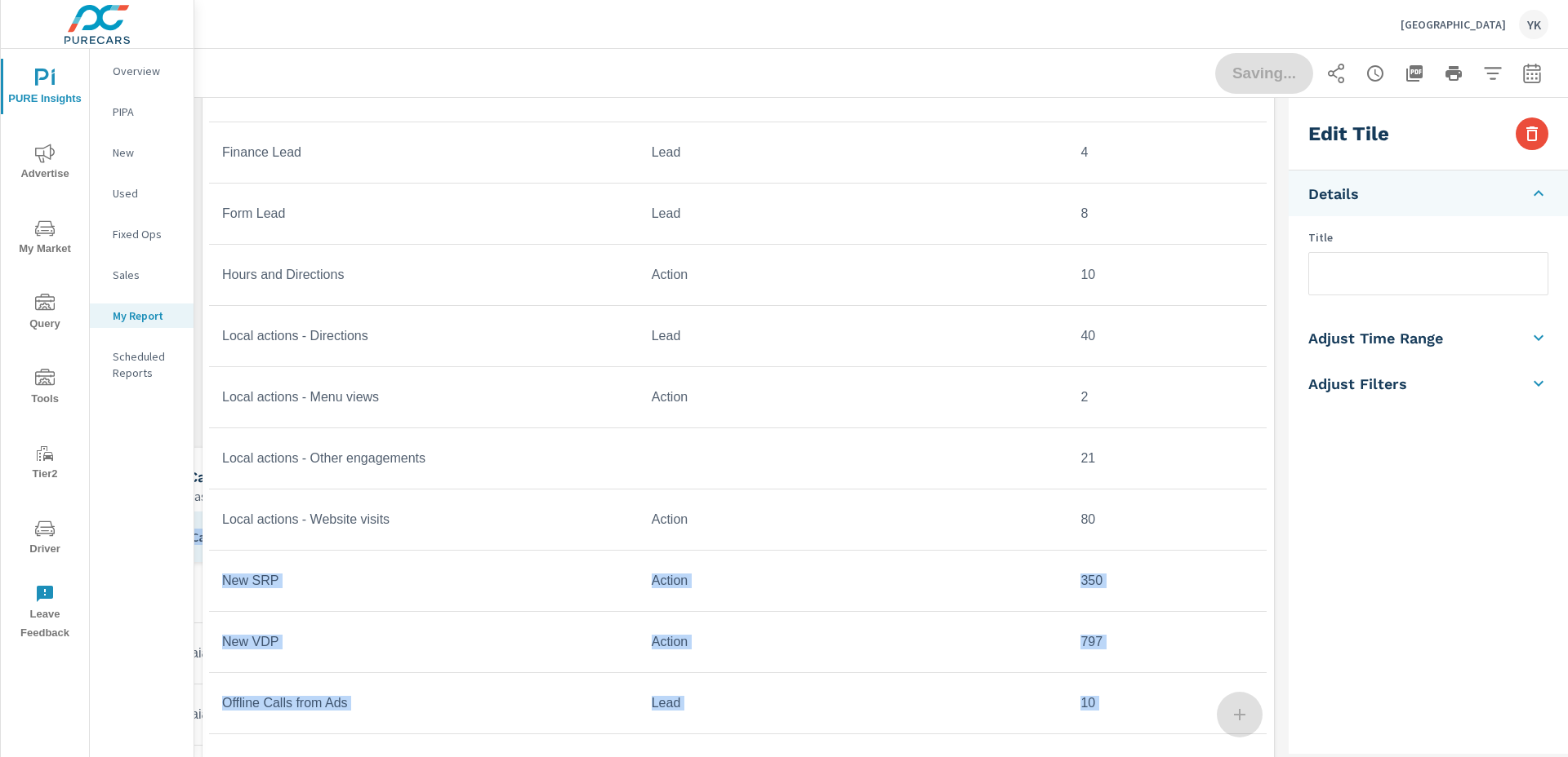
drag, startPoint x: 469, startPoint y: 453, endPoint x: 439, endPoint y: 554, distance: 105.4
click at [439, 554] on div "Store Visits Last 30 days 131 Paid Media Performance Last 30 days $5,692 Spend …" at bounding box center [737, 355] width 1088 height 4701
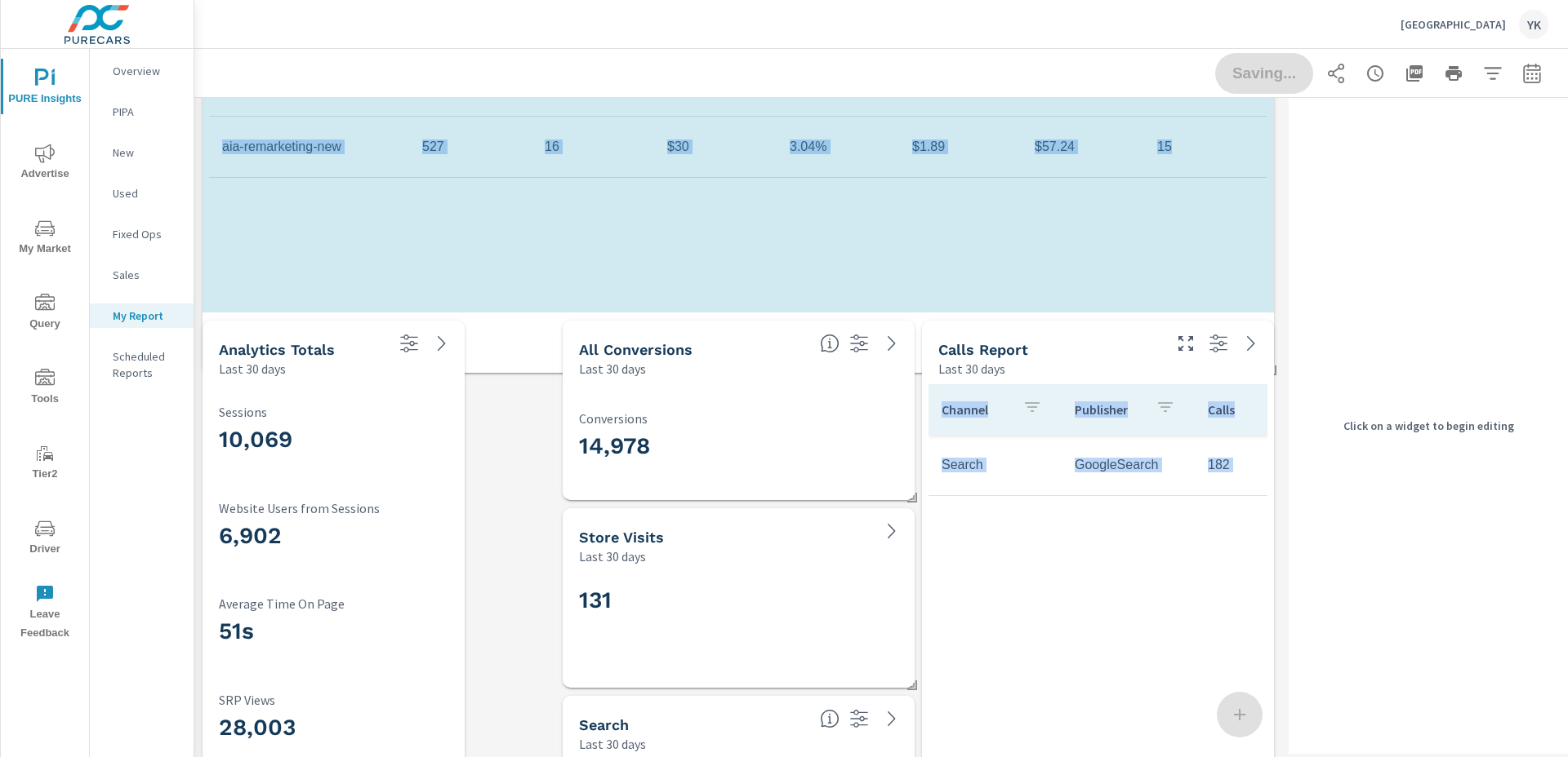
drag, startPoint x: 1267, startPoint y: 495, endPoint x: 1266, endPoint y: 363, distance: 132.0
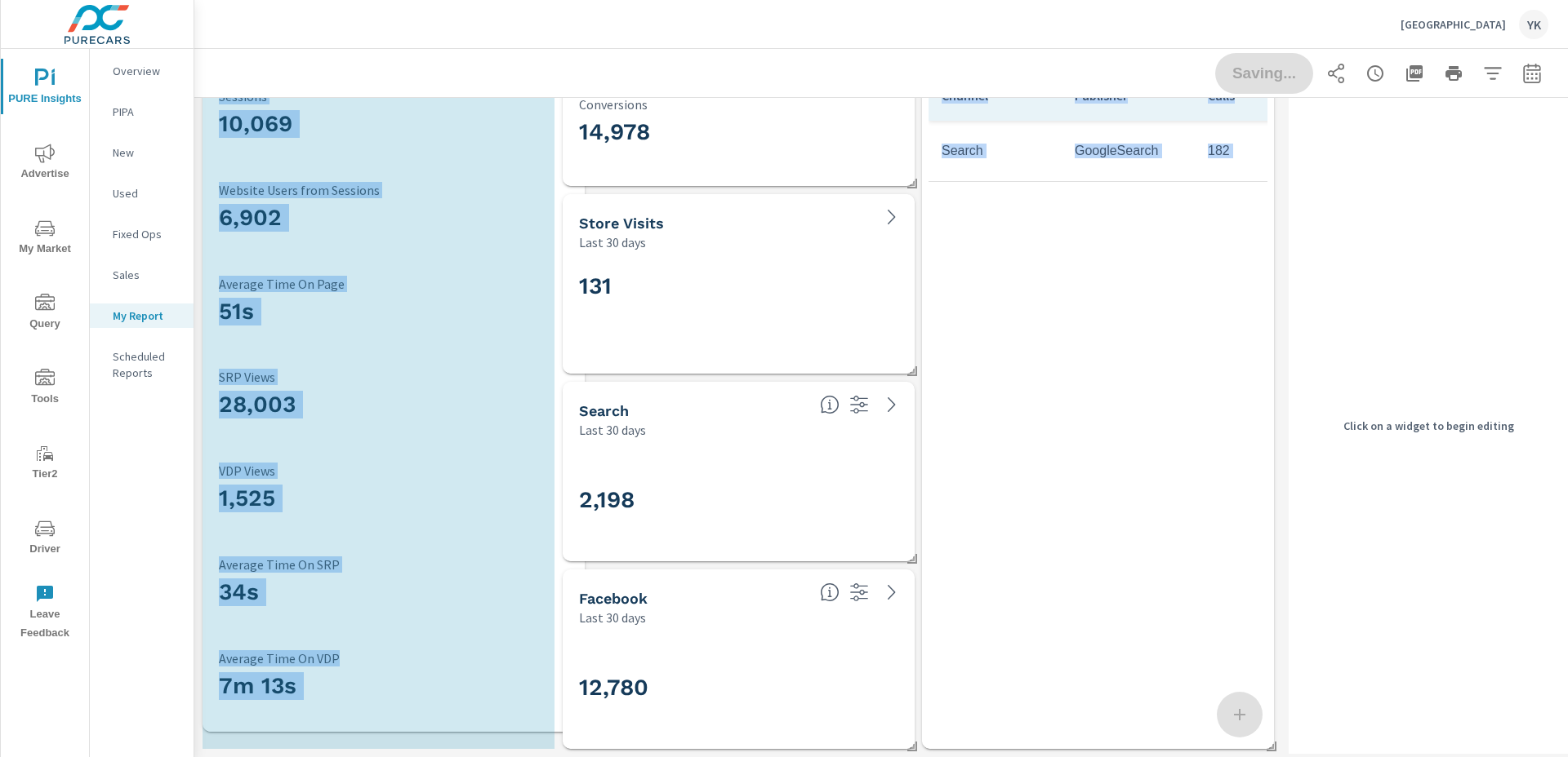
drag, startPoint x: 458, startPoint y: 744, endPoint x: 580, endPoint y: 726, distance: 123.3
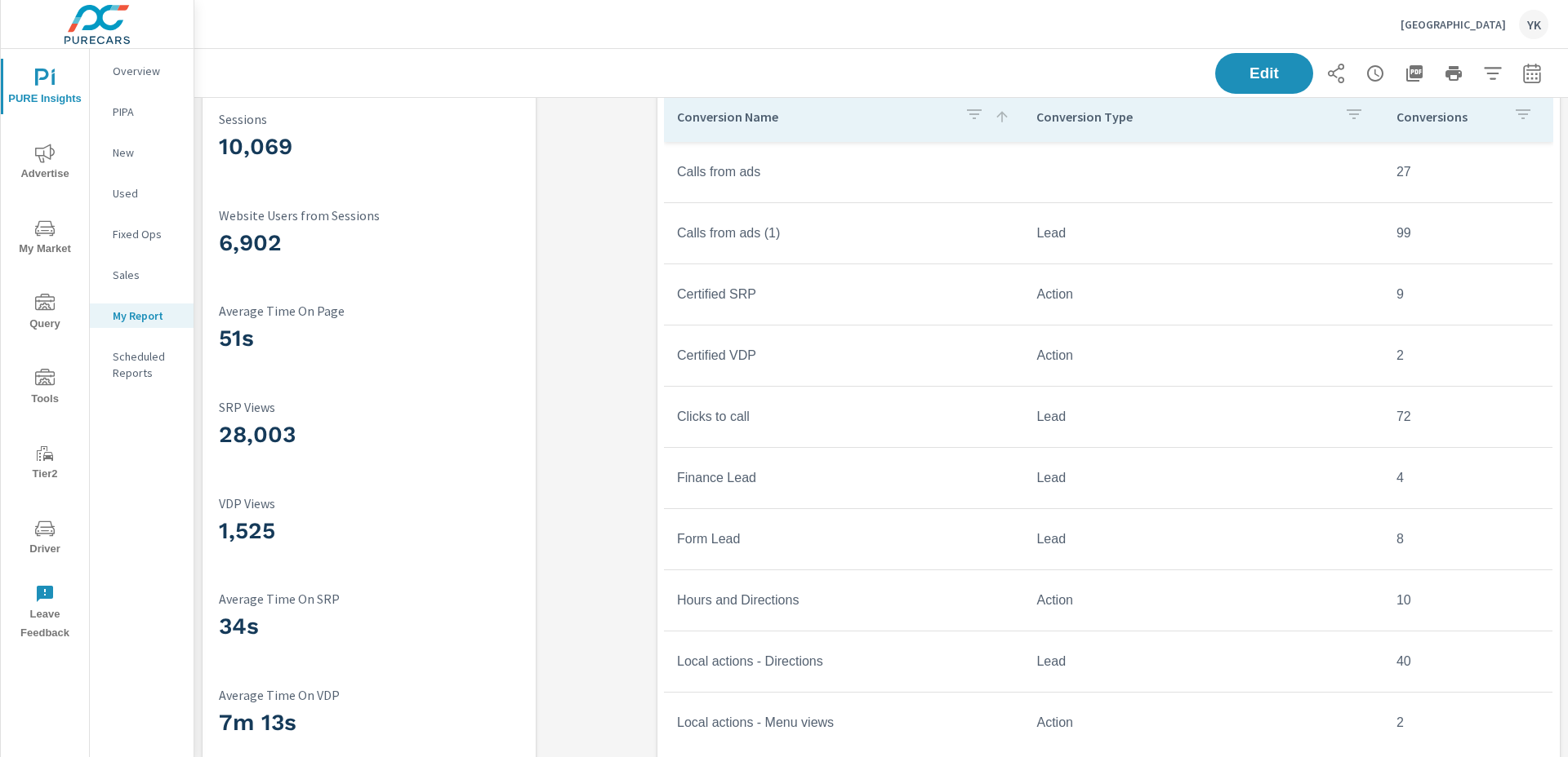
scroll to position [3832, 0]
